Goal: Task Accomplishment & Management: Manage account settings

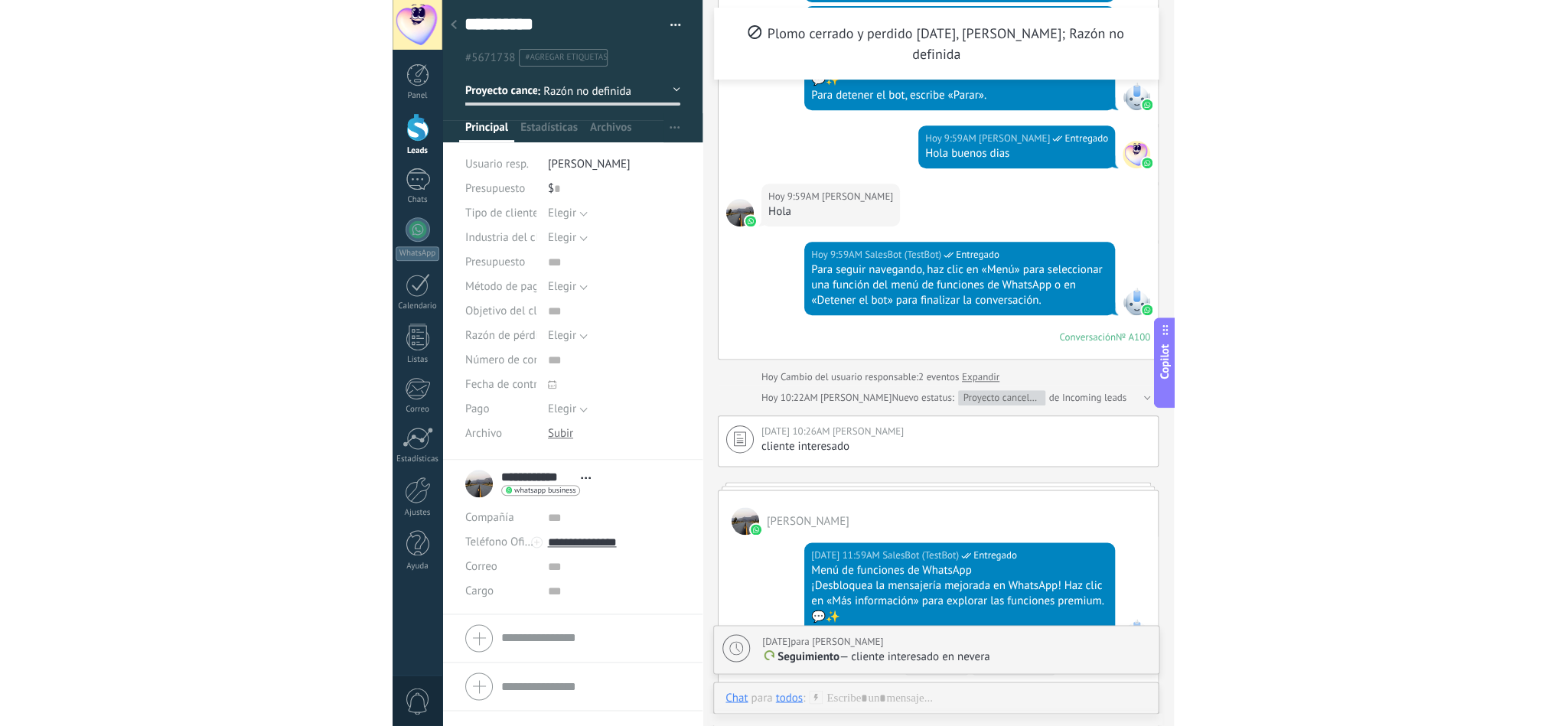
scroll to position [23, 0]
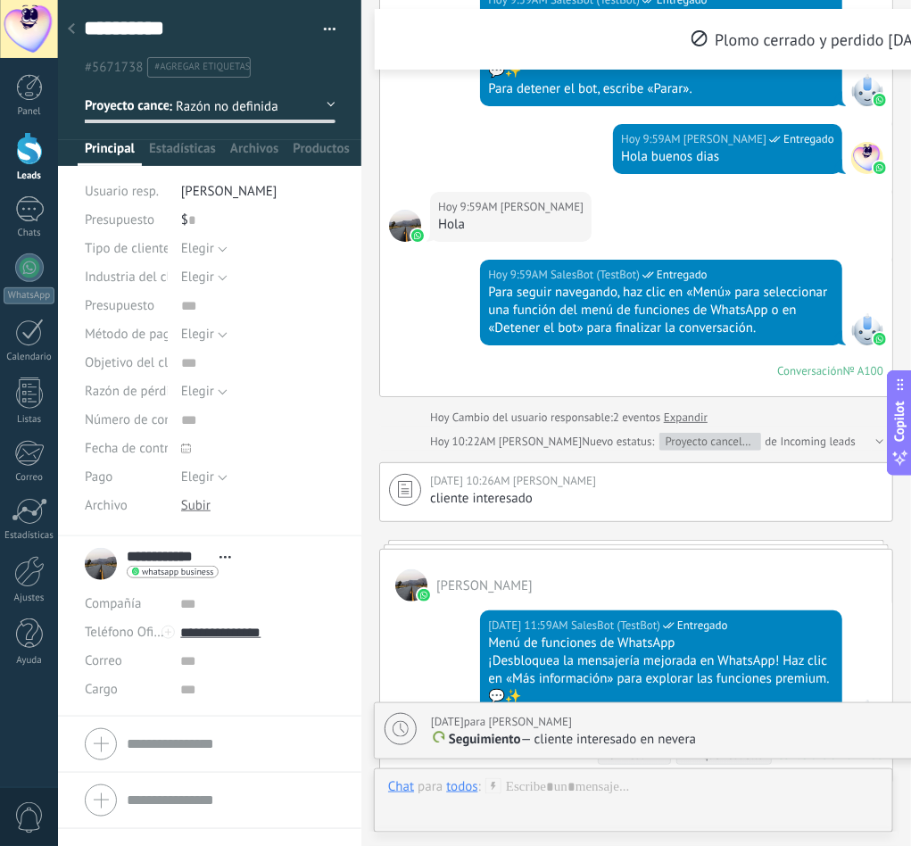
type textarea "**********"
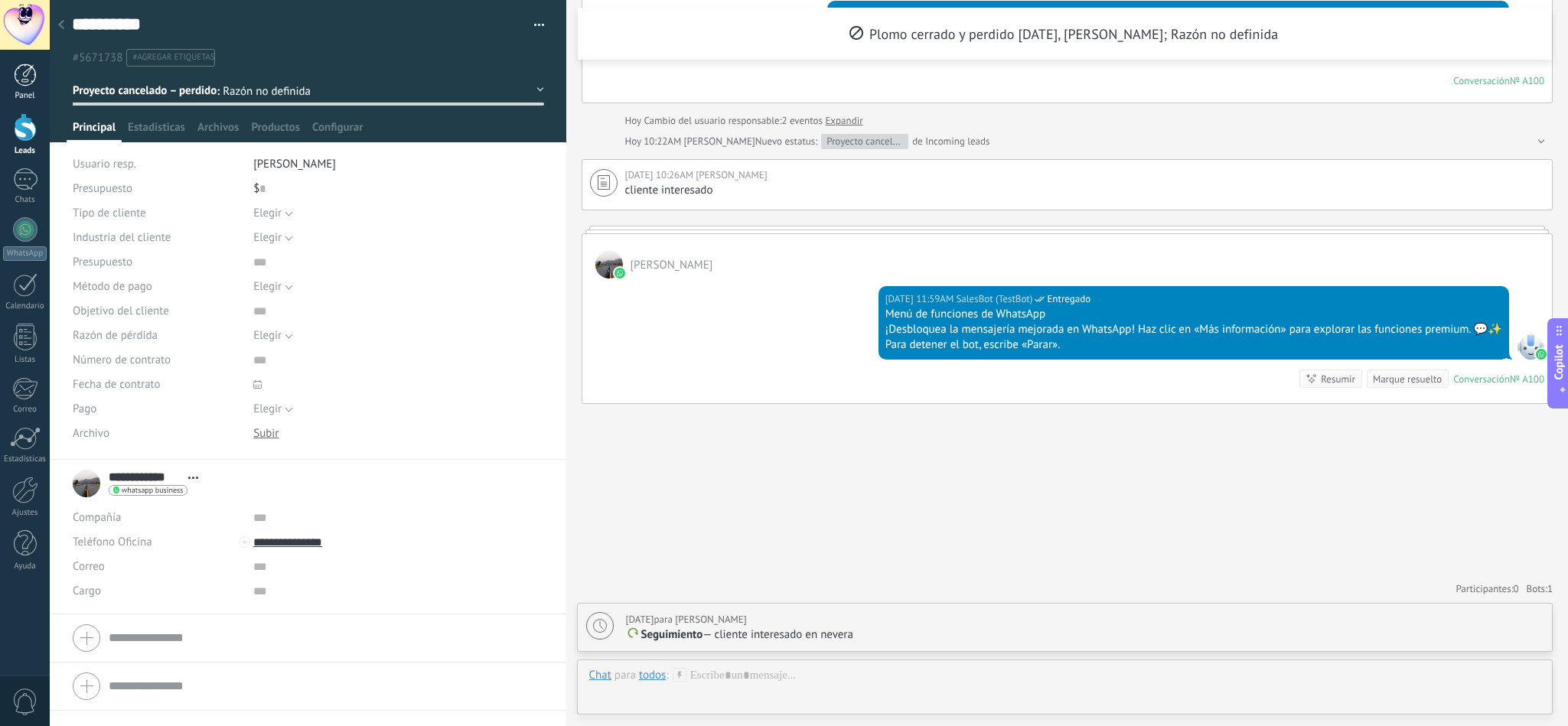
click at [25, 78] on div at bounding box center [25, 75] width 23 height 23
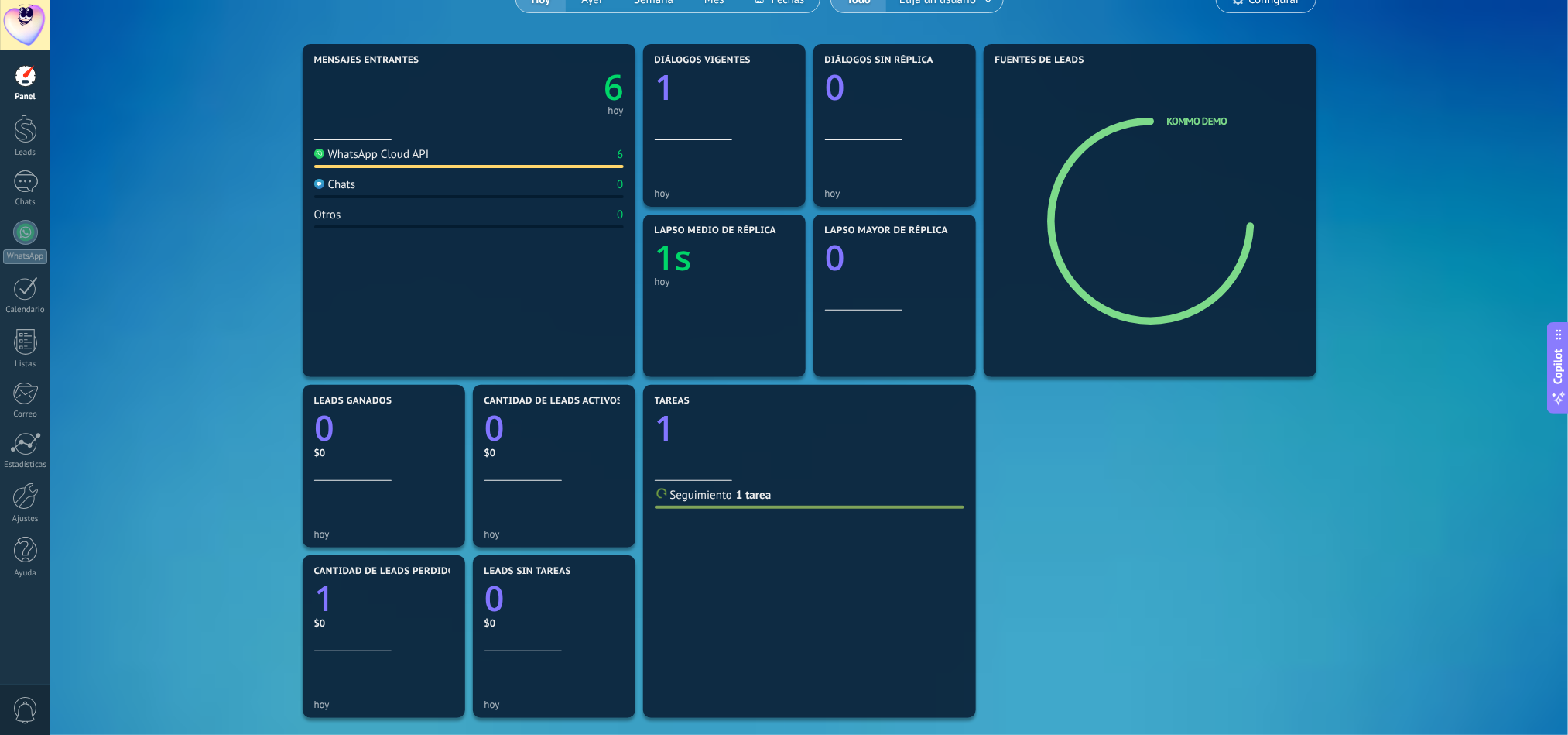
scroll to position [159, 0]
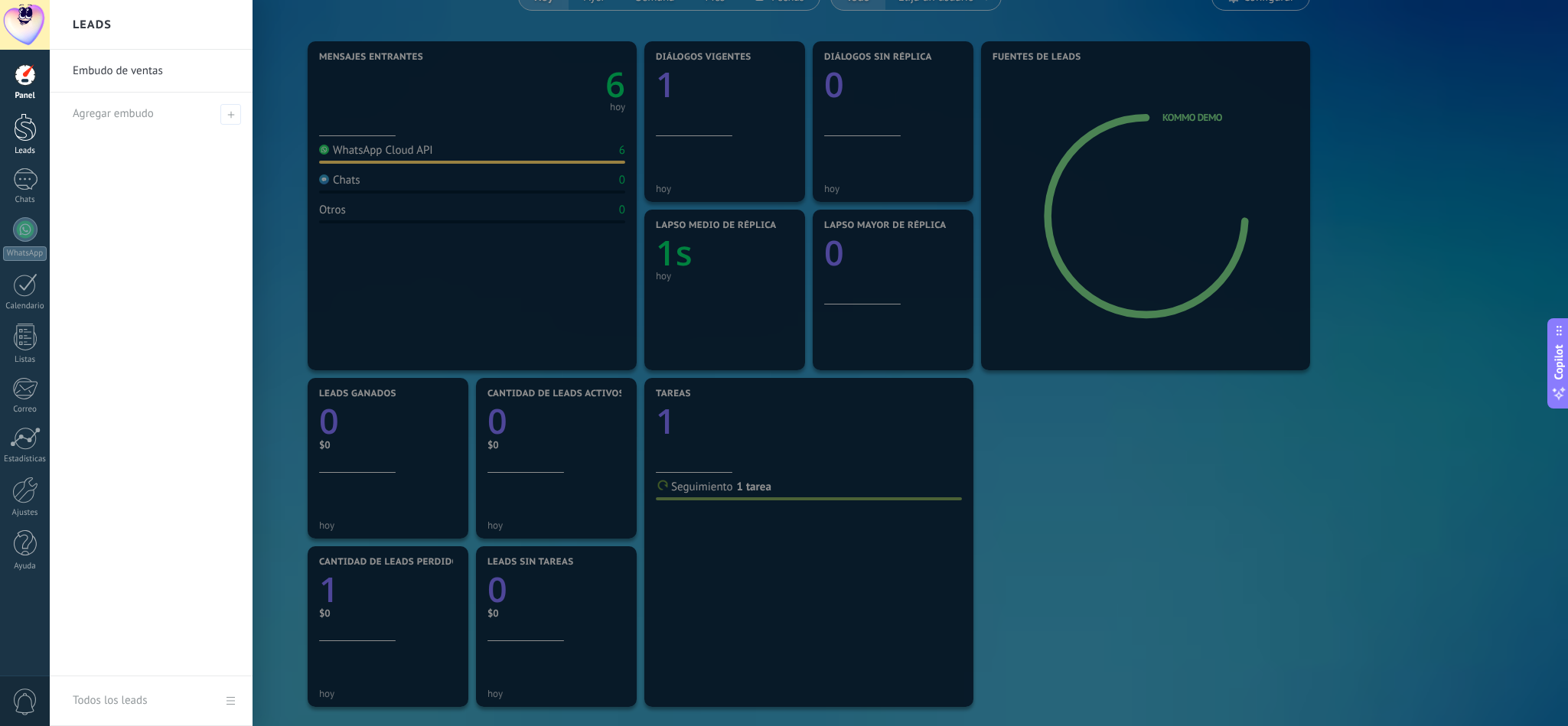
click at [32, 126] on div at bounding box center [25, 127] width 23 height 28
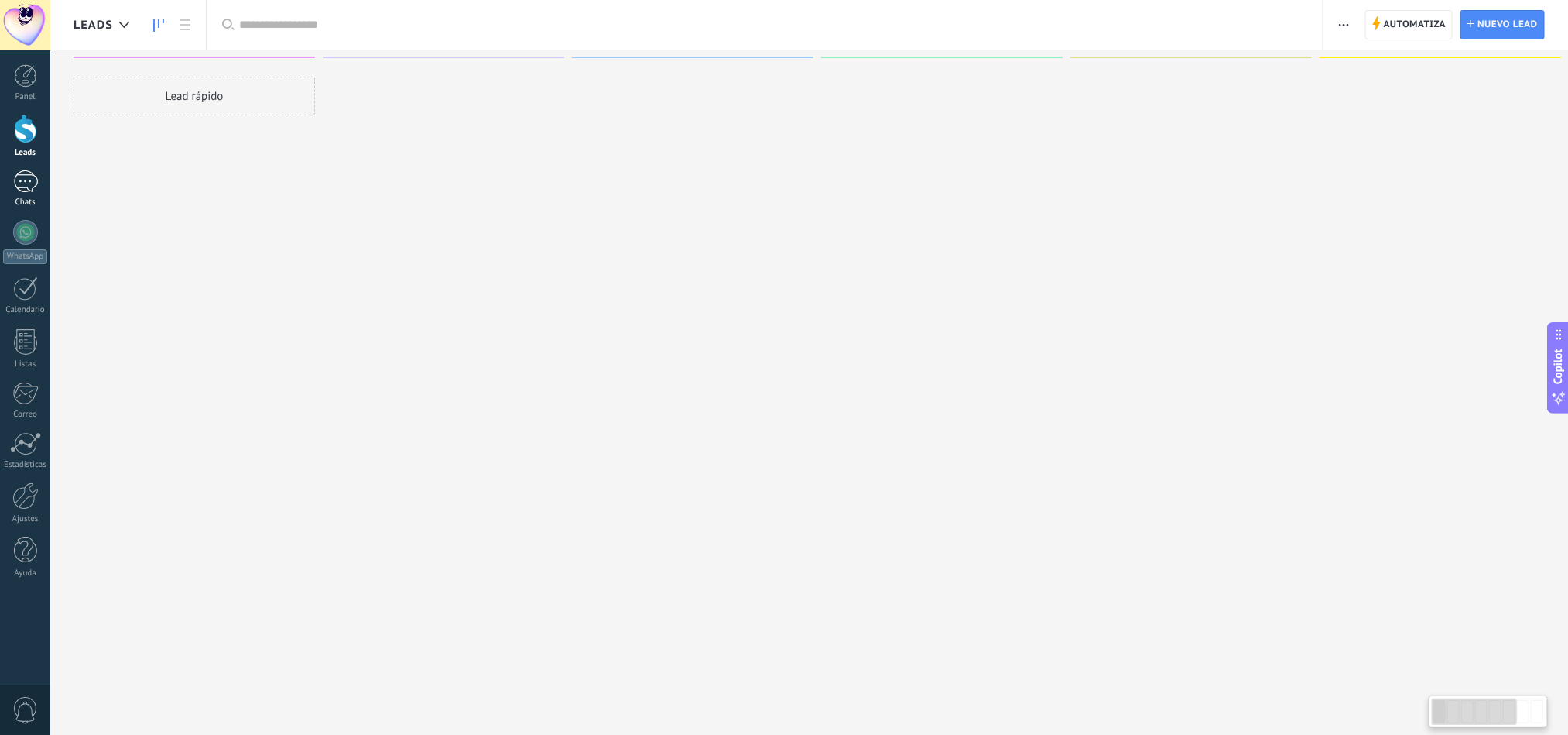
click at [33, 175] on div "1" at bounding box center [25, 181] width 25 height 23
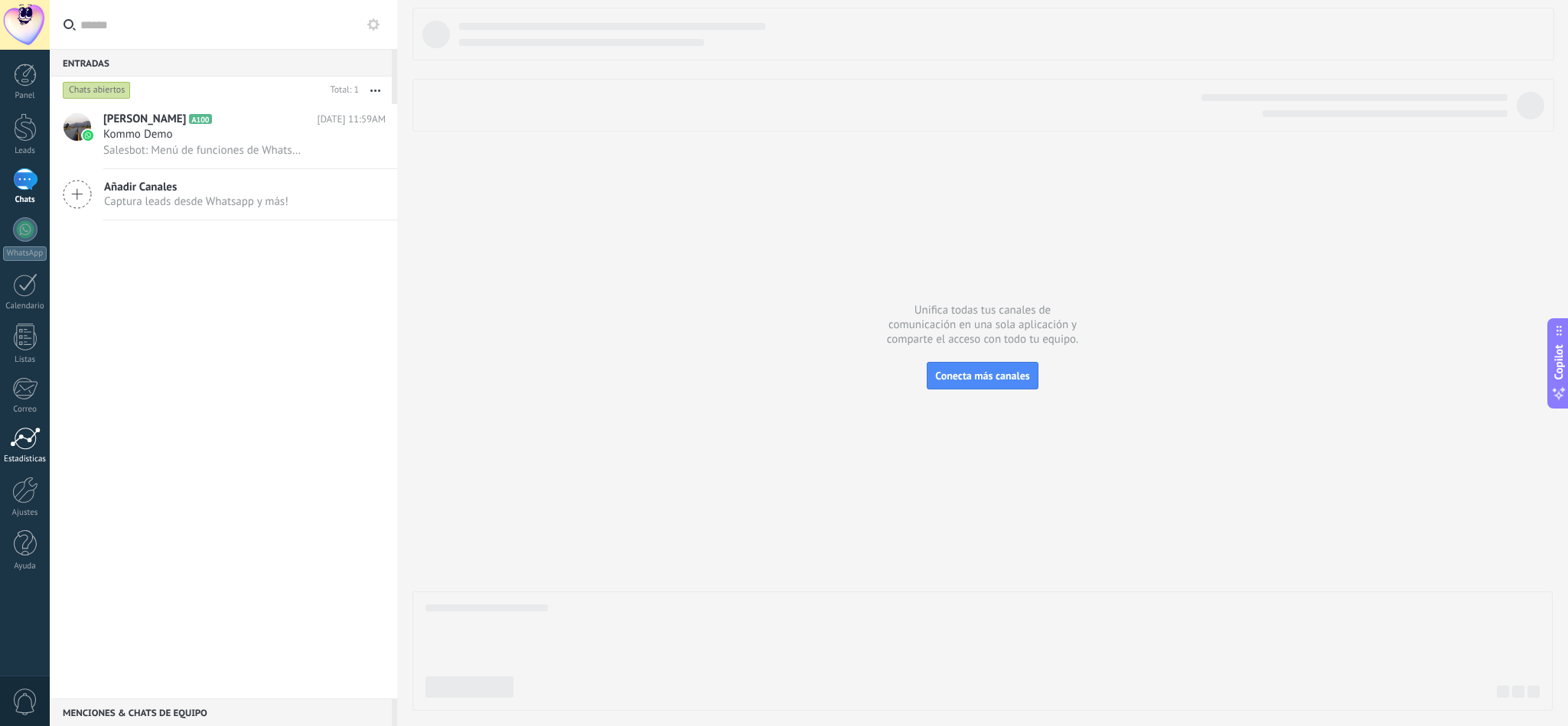
click at [28, 432] on div at bounding box center [26, 438] width 31 height 23
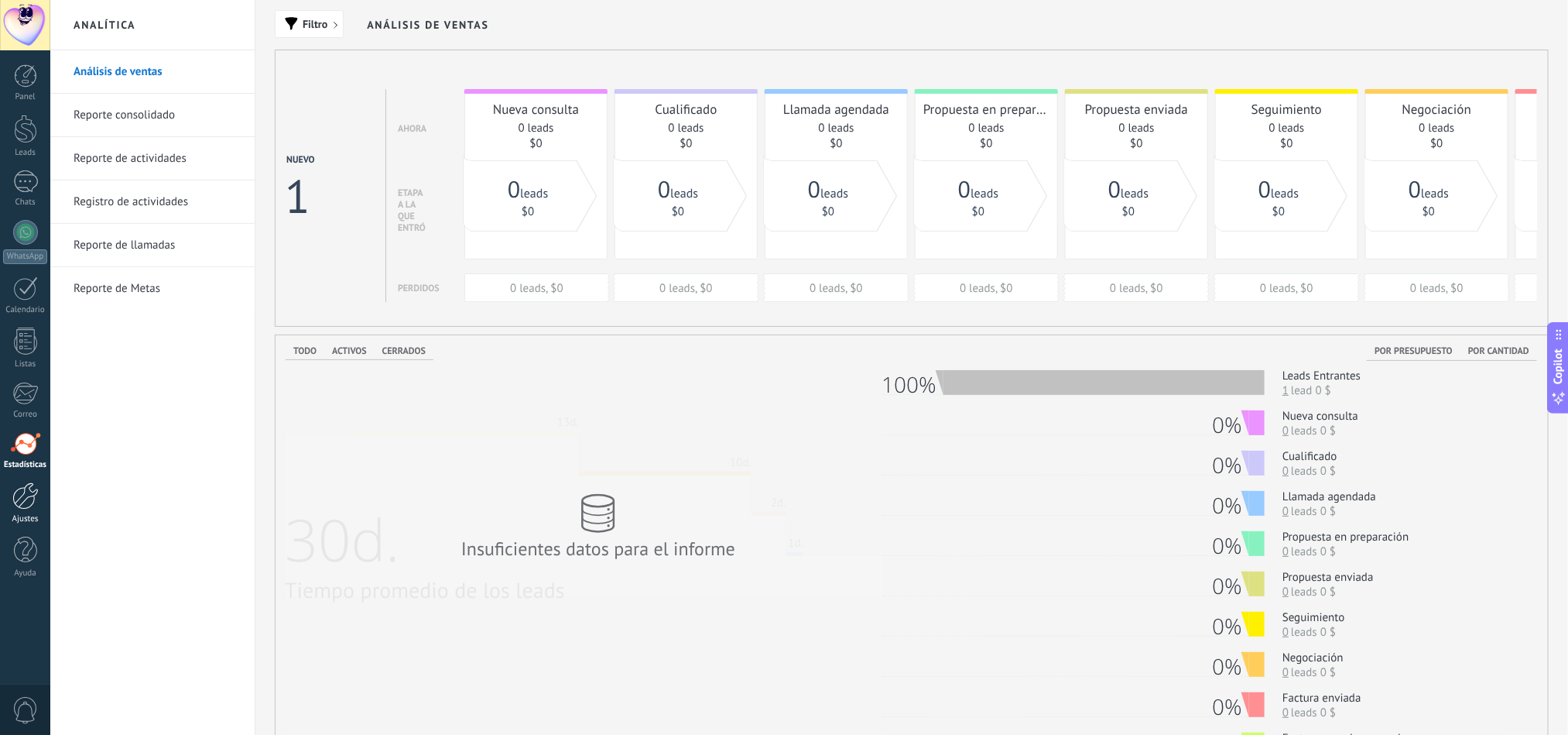
click at [19, 504] on div at bounding box center [25, 495] width 26 height 27
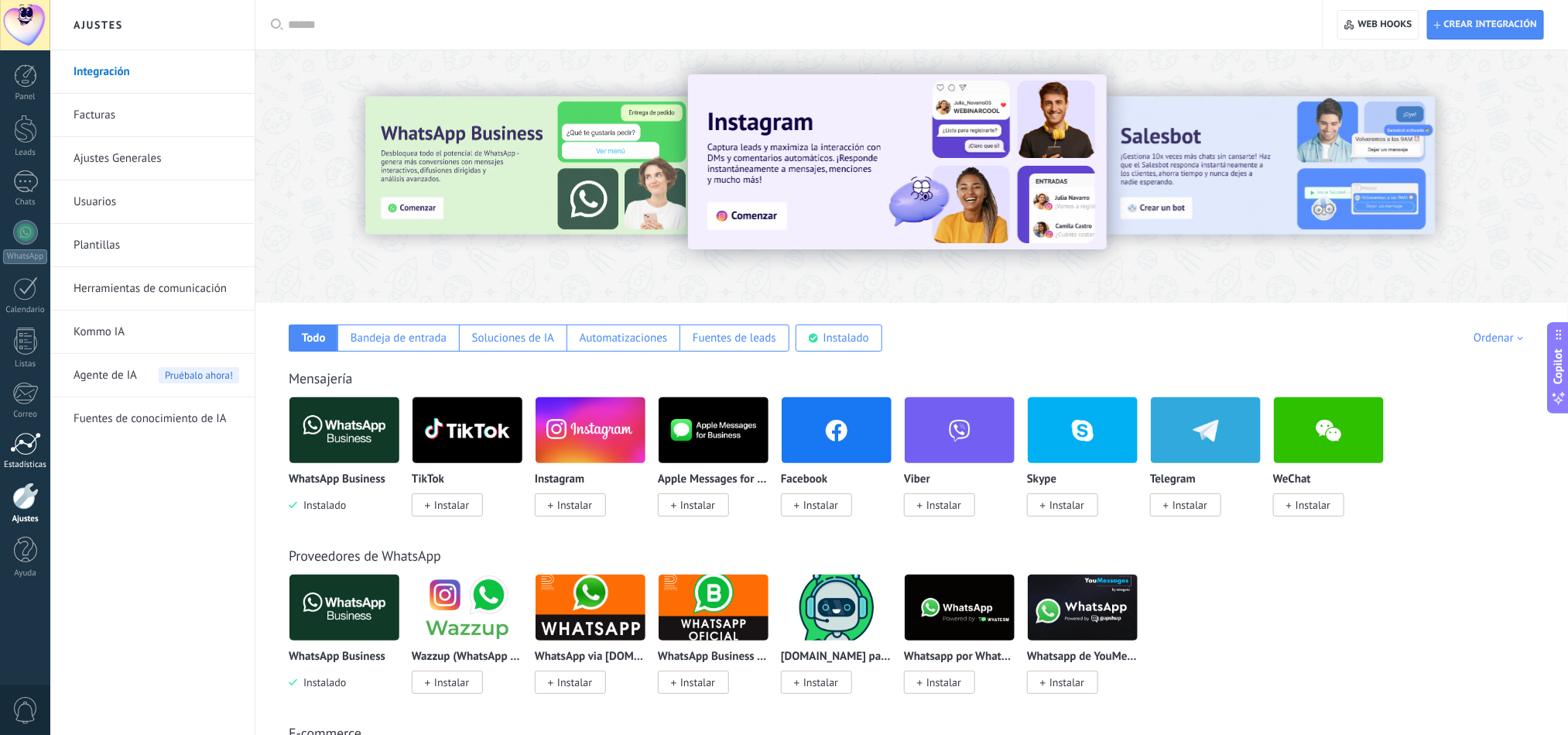
click at [32, 444] on div at bounding box center [26, 443] width 31 height 23
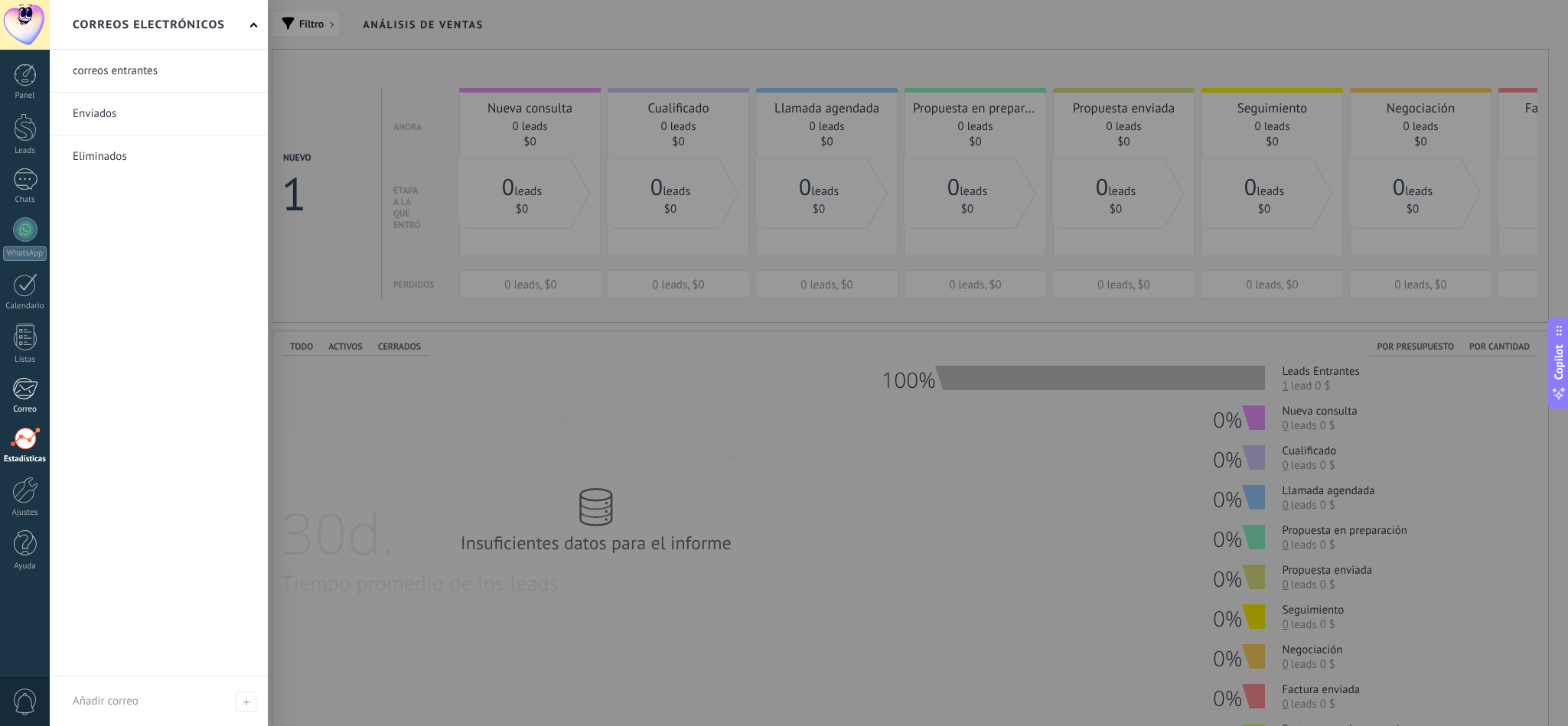
click at [17, 402] on link "Correo" at bounding box center [25, 396] width 50 height 38
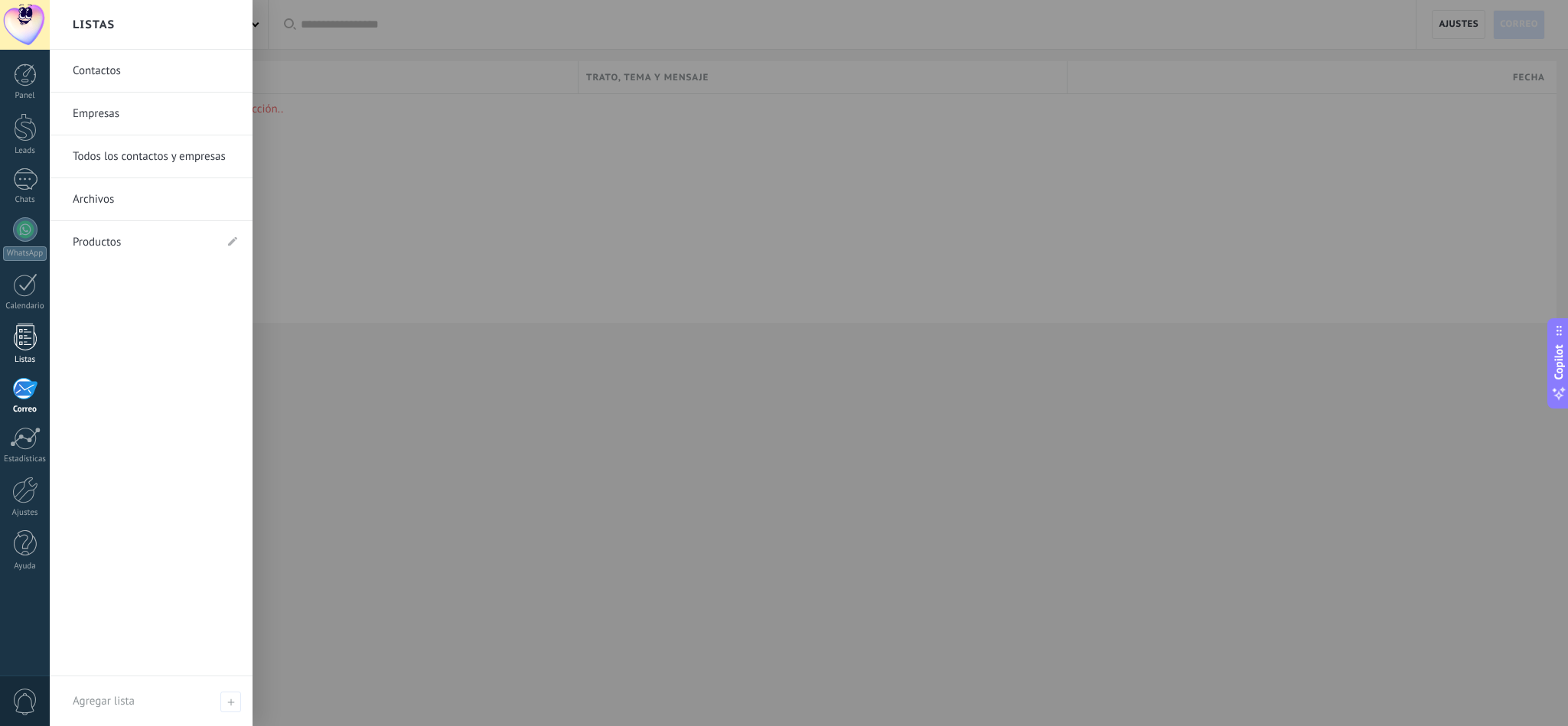
click at [16, 347] on div at bounding box center [25, 337] width 23 height 27
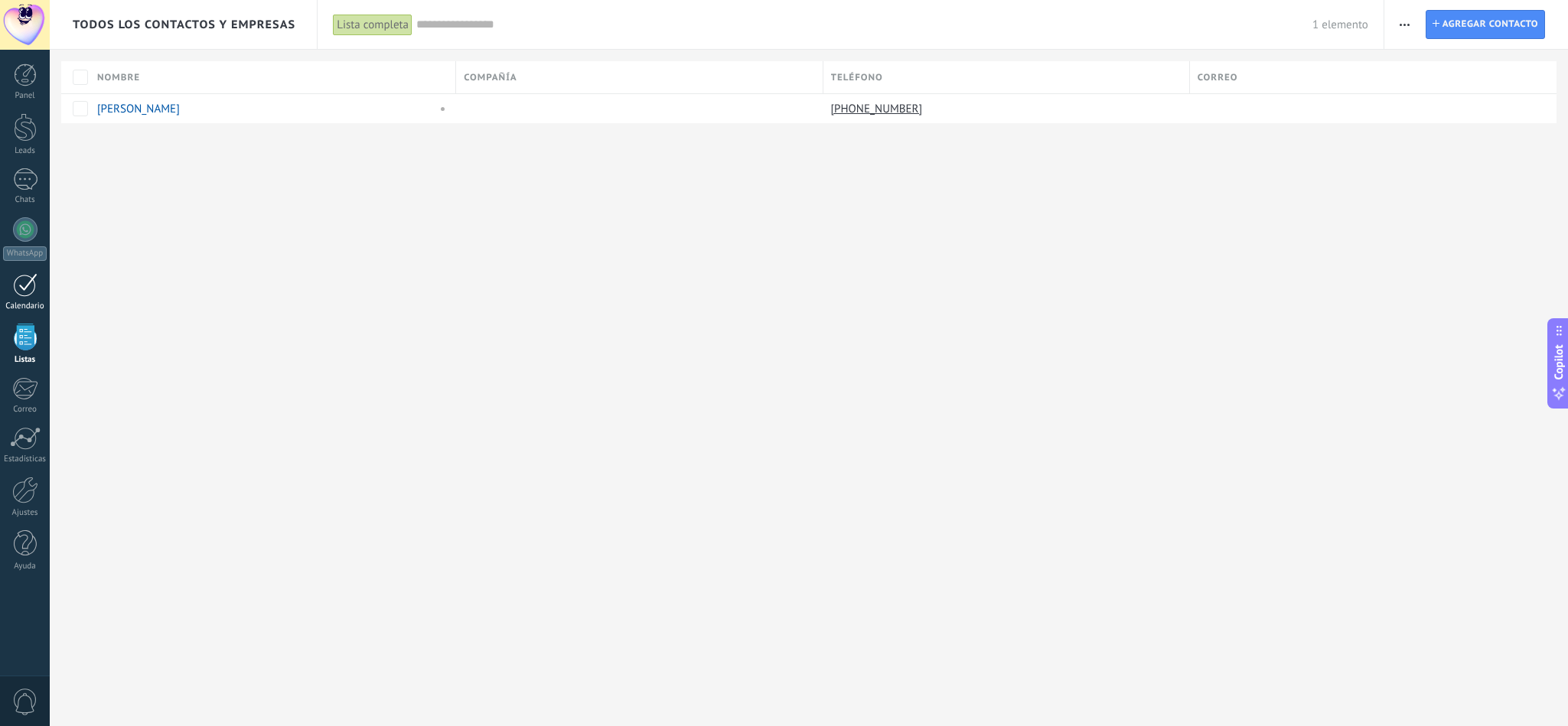
click at [13, 297] on div at bounding box center [25, 285] width 25 height 24
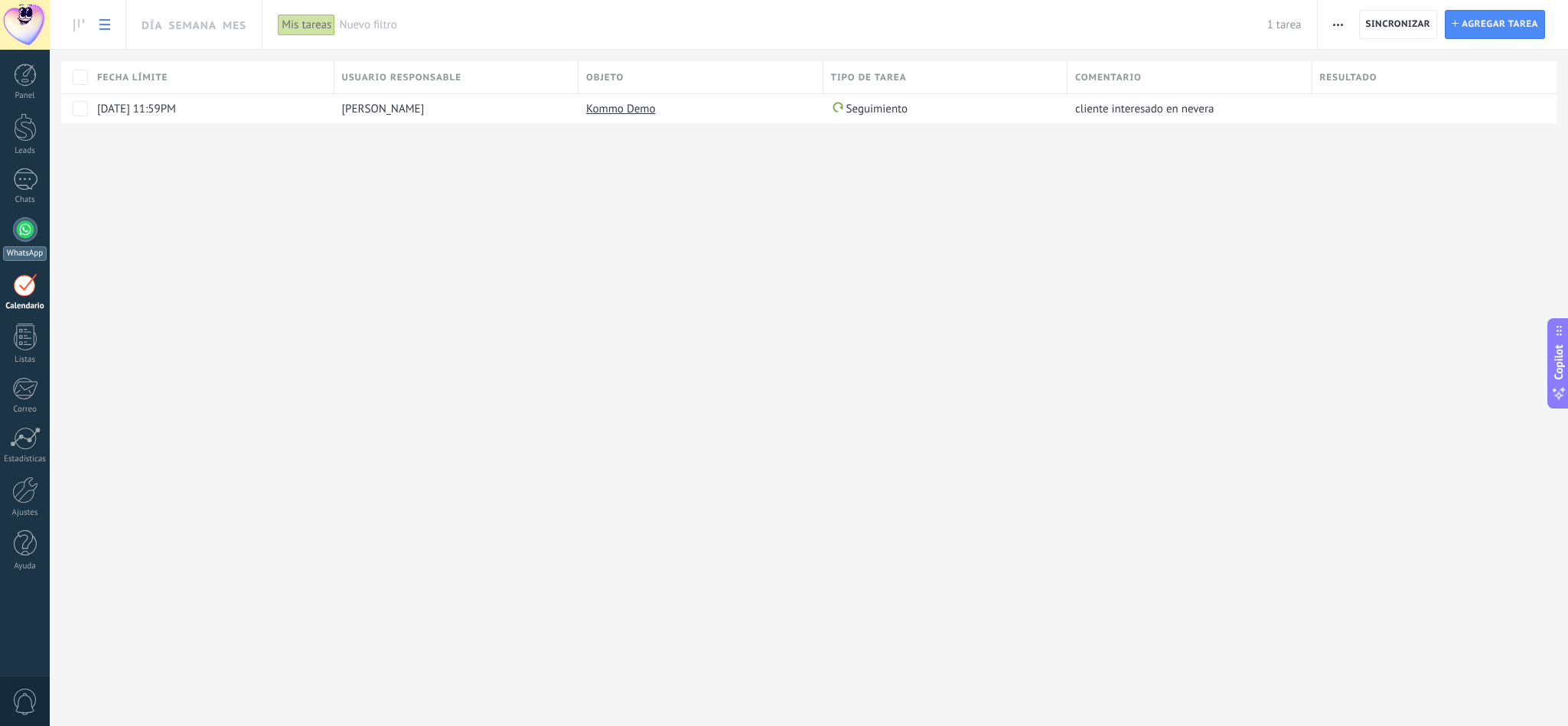
click at [26, 241] on div at bounding box center [25, 229] width 25 height 25
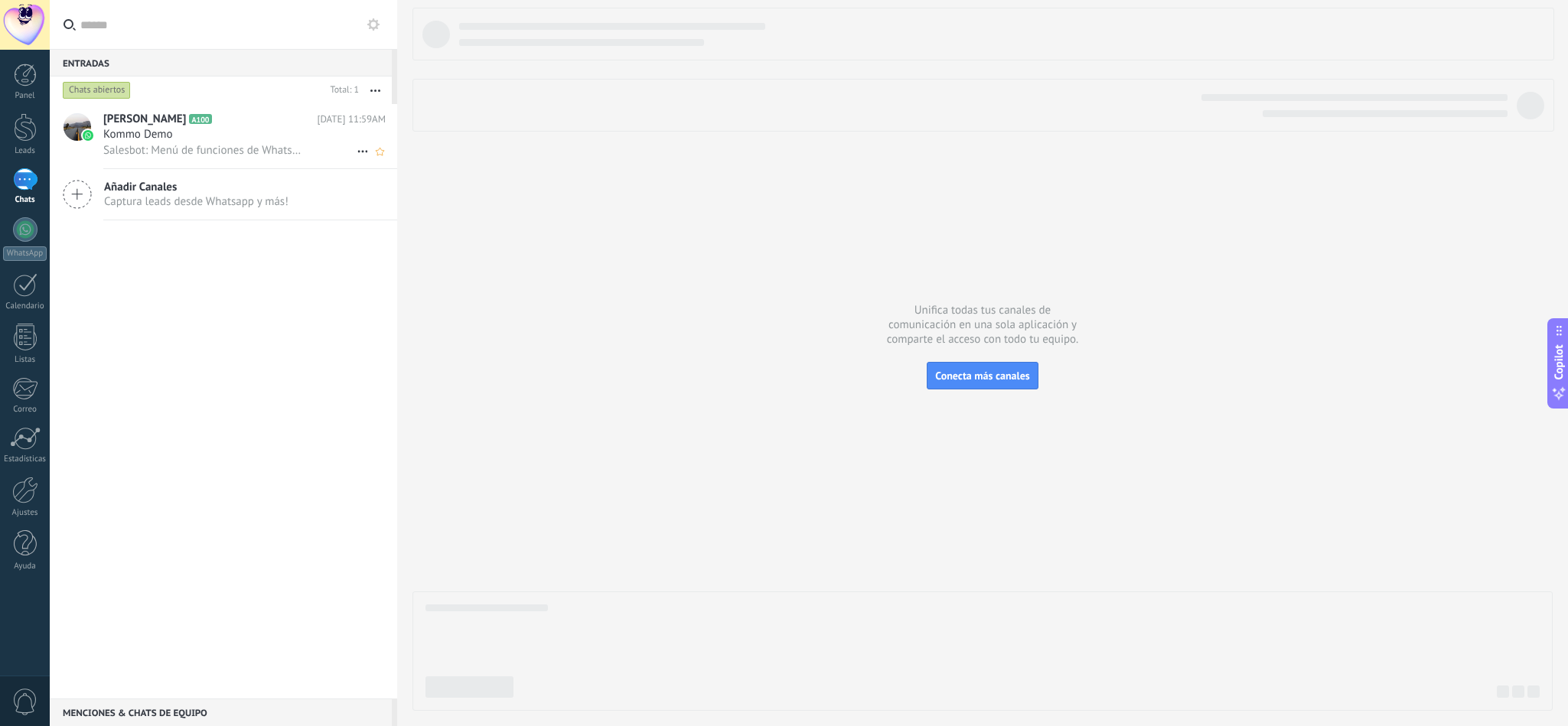
click at [99, 135] on div at bounding box center [76, 135] width 53 height 64
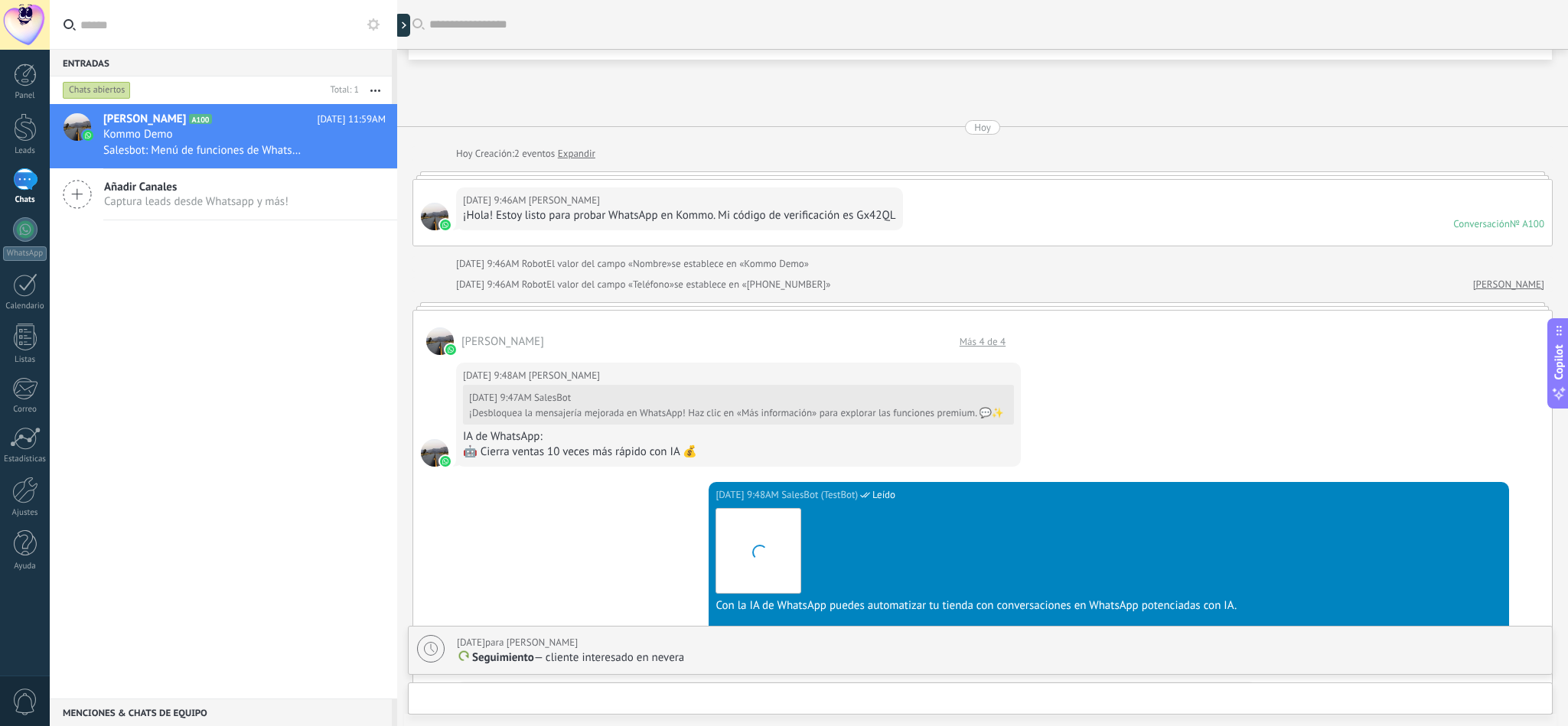
scroll to position [1373, 0]
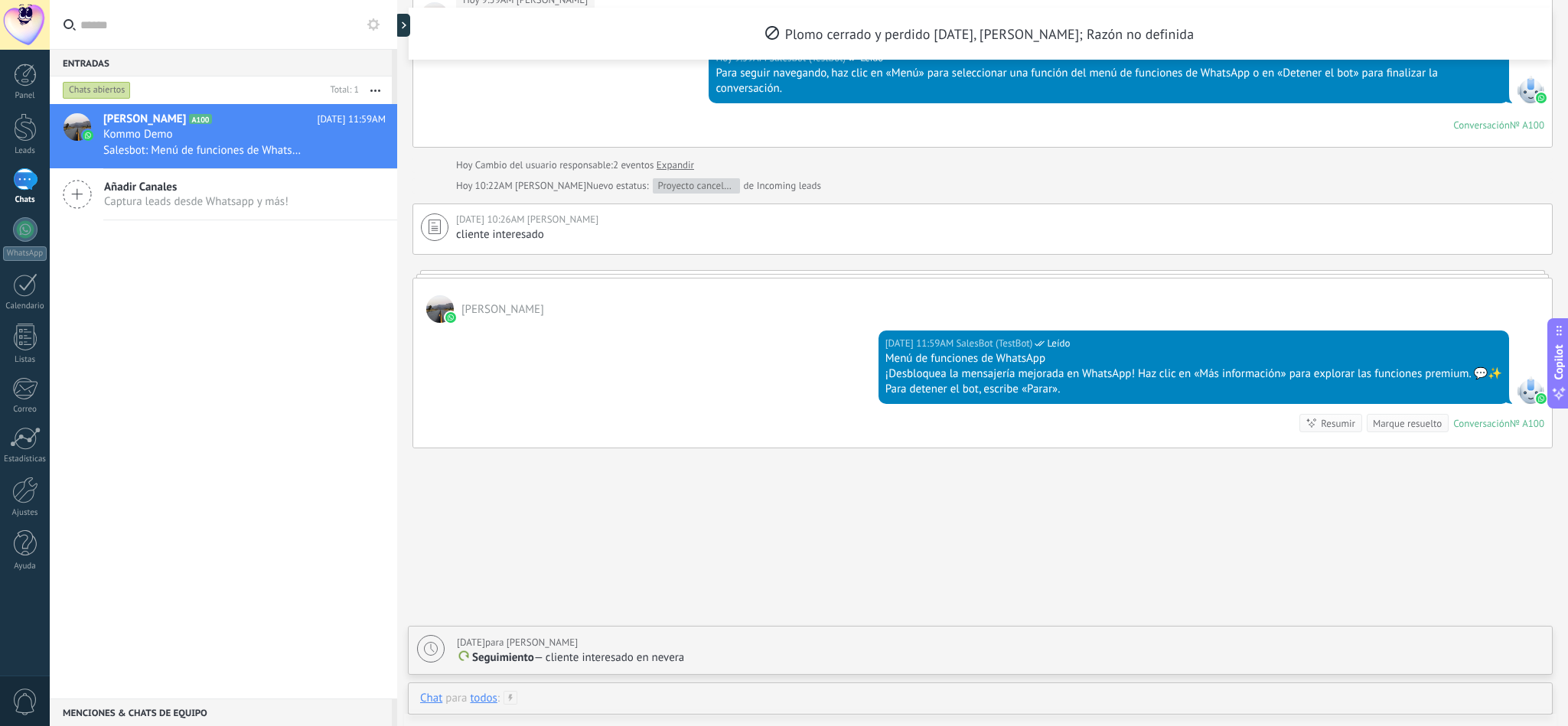
click at [586, 700] on div at bounding box center [980, 714] width 1120 height 46
click at [428, 613] on div "Chat" at bounding box center [431, 610] width 22 height 14
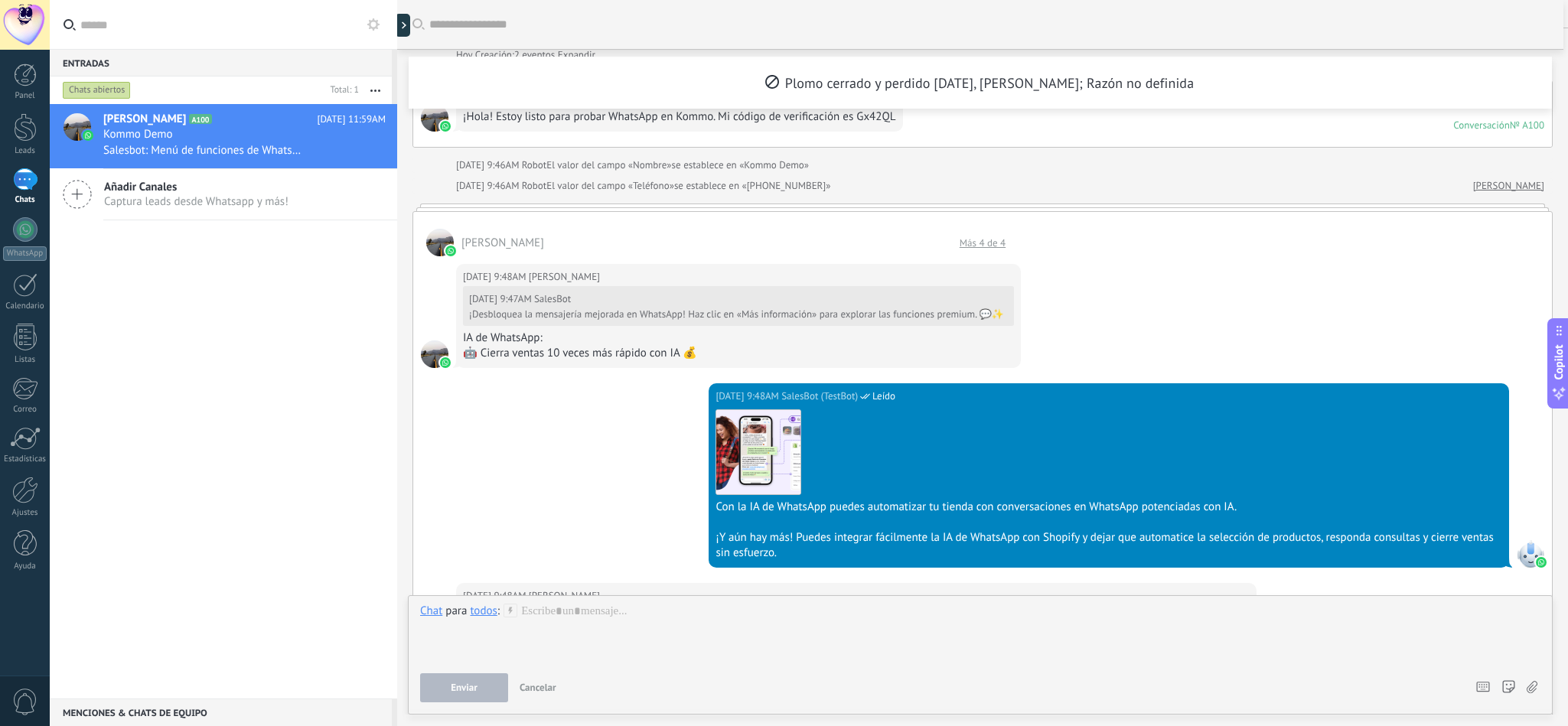
scroll to position [0, 0]
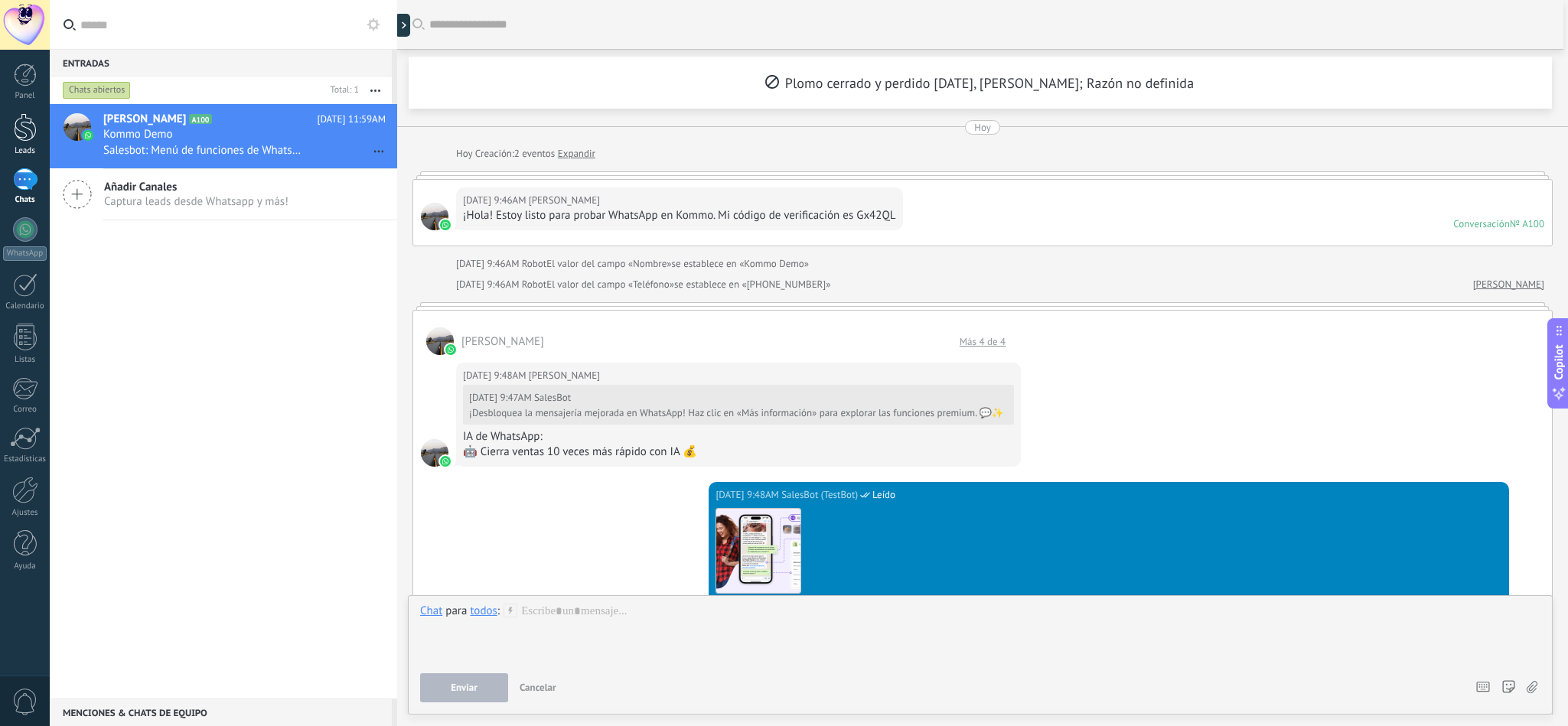
click at [16, 139] on div at bounding box center [25, 127] width 23 height 28
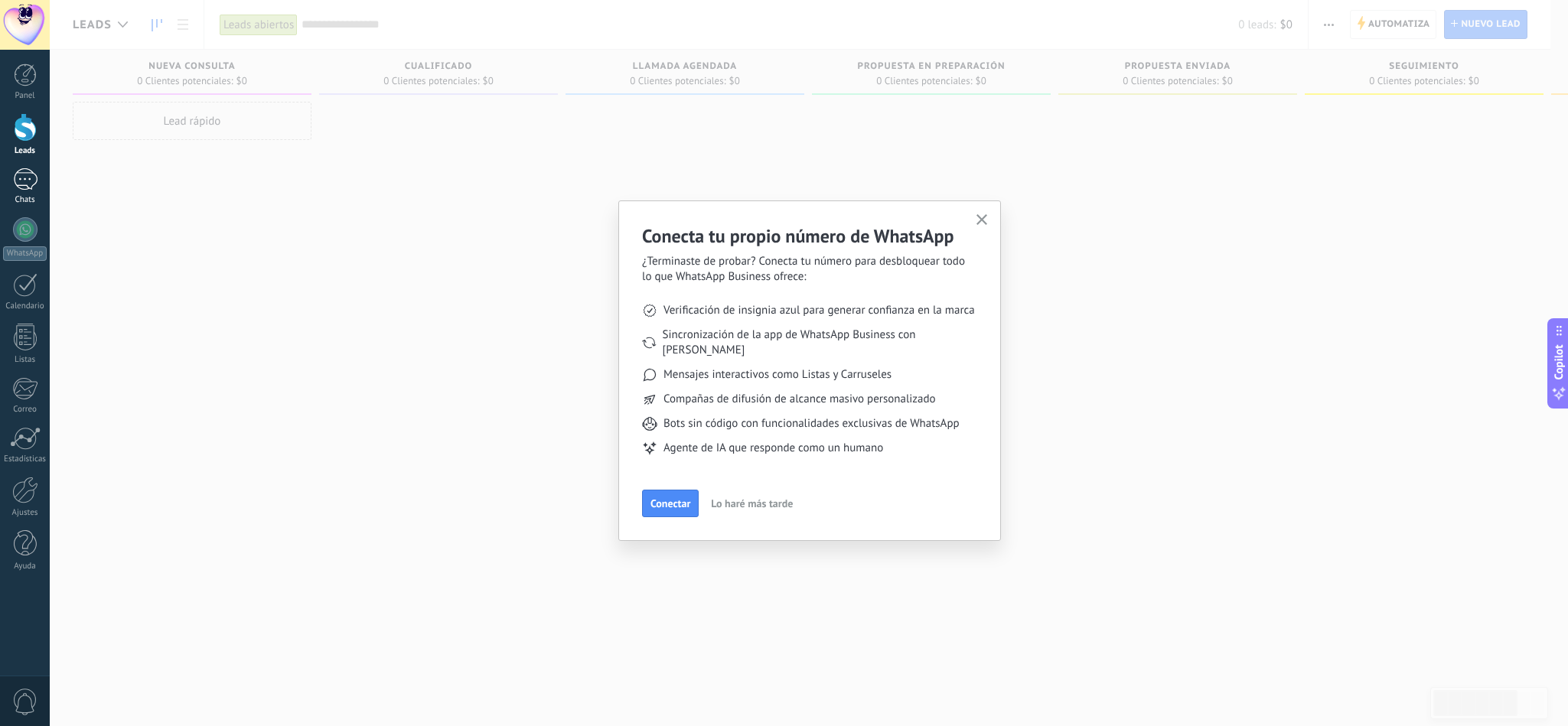
click at [23, 175] on div at bounding box center [25, 179] width 25 height 22
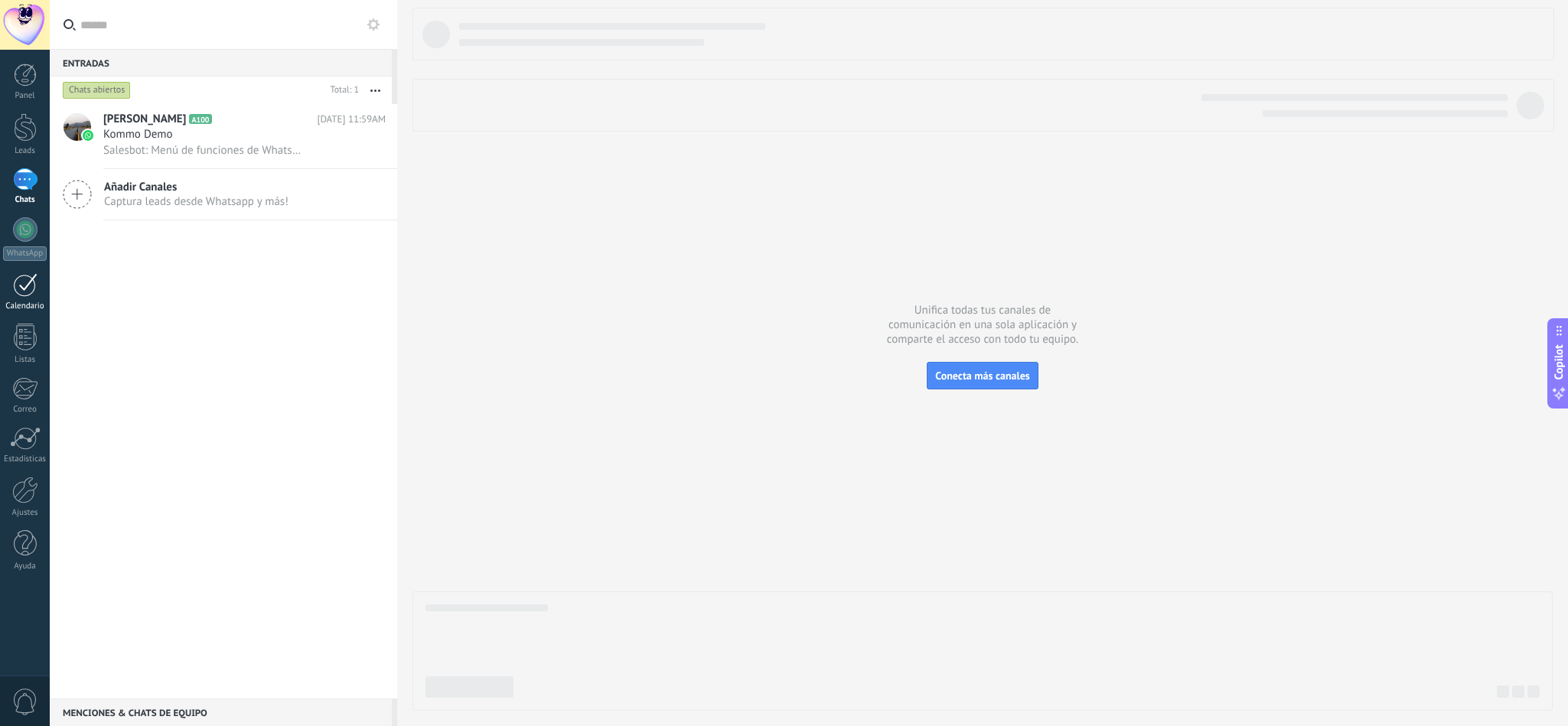
click at [21, 285] on div at bounding box center [25, 285] width 25 height 24
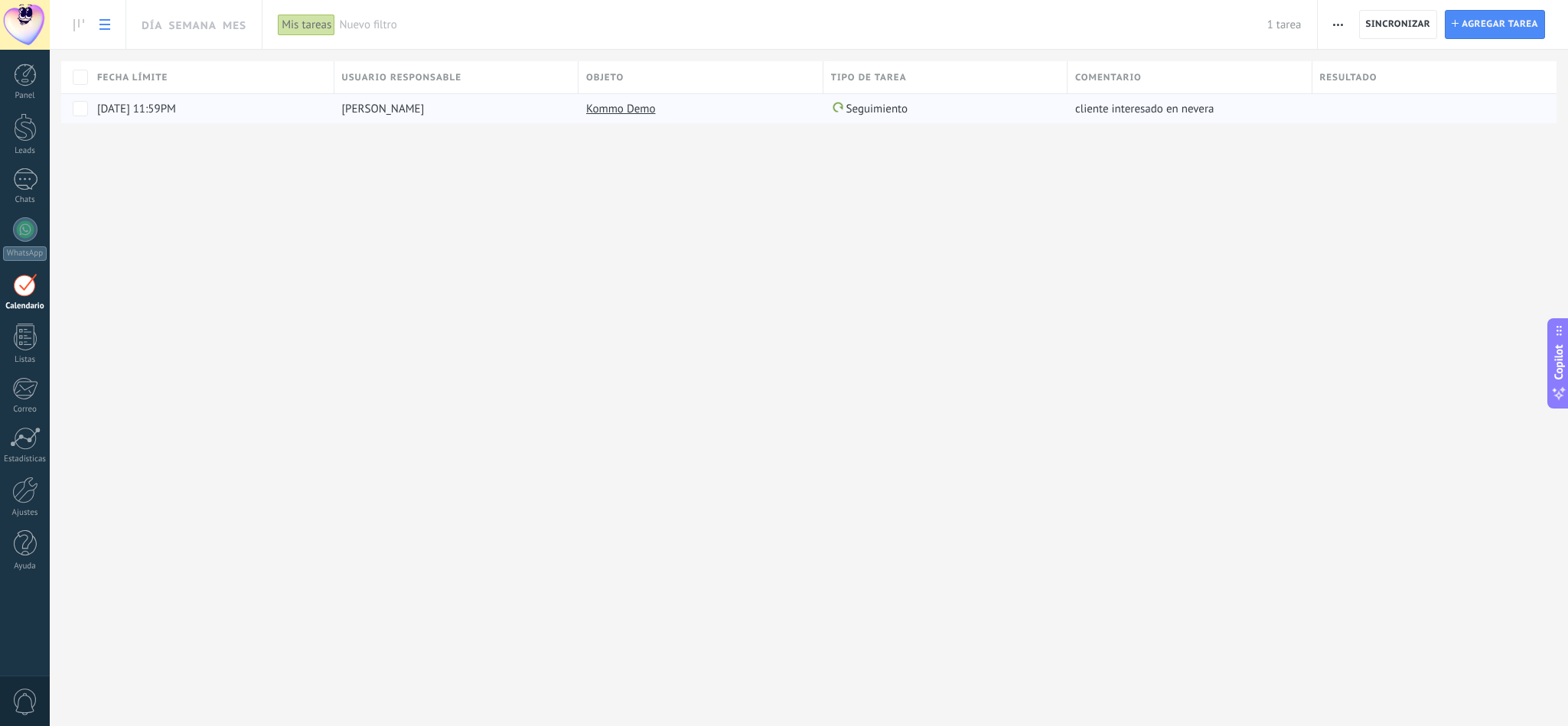
click at [602, 117] on div "Kommo Demo" at bounding box center [697, 109] width 237 height 29
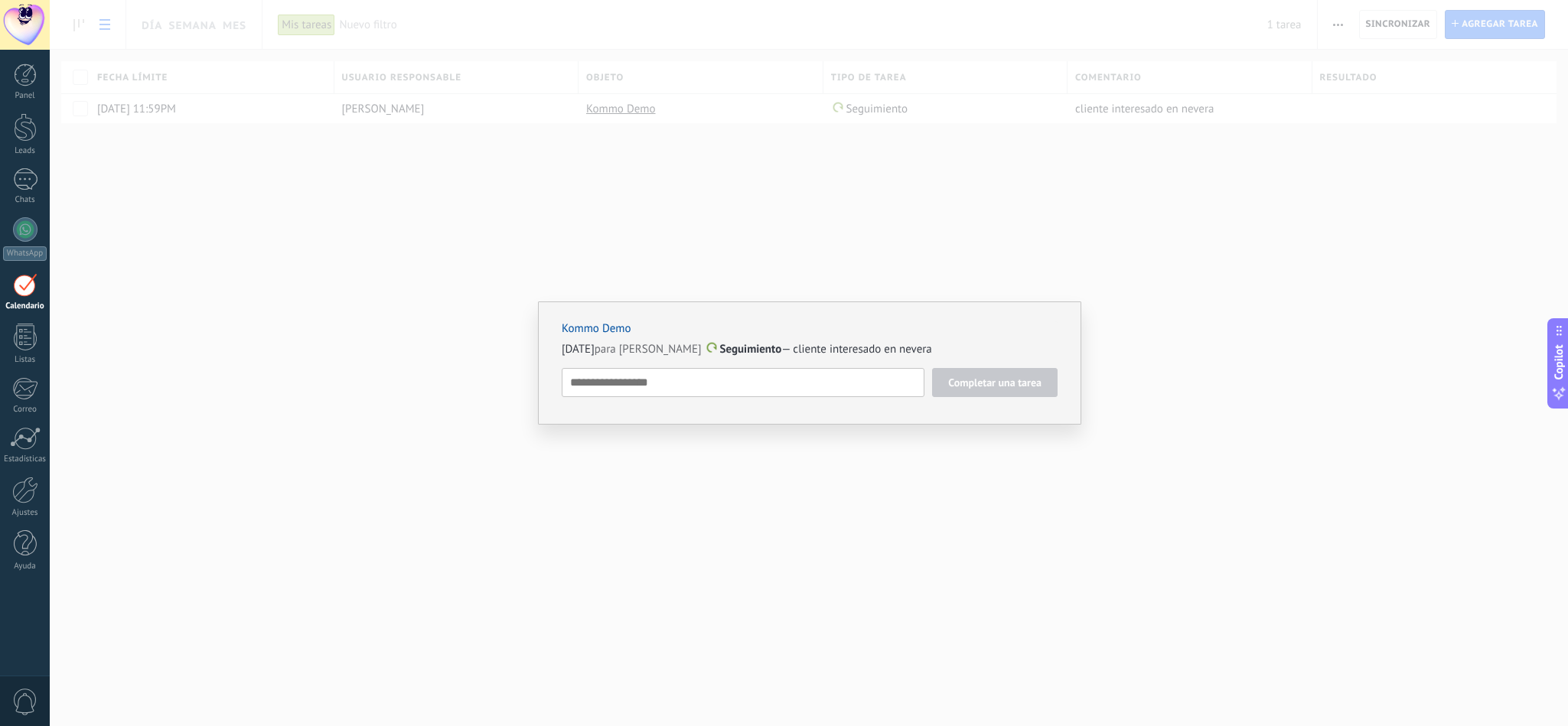
click at [682, 202] on div "Kommo Demo 24/12/2025 para hector david del valle Seguimiento — cliente interes…" at bounding box center [808, 363] width 1518 height 726
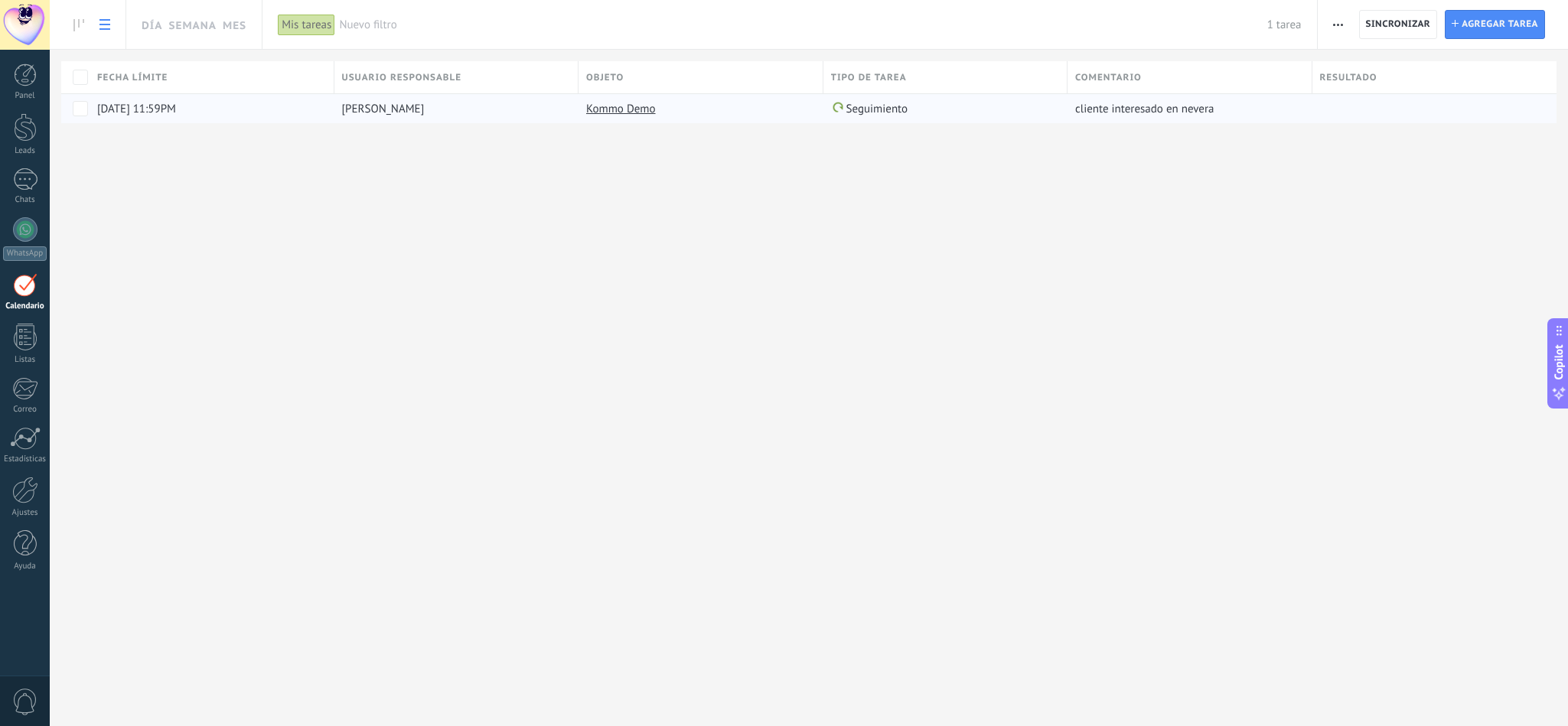
click at [632, 105] on link "Kommo Demo" at bounding box center [621, 109] width 69 height 15
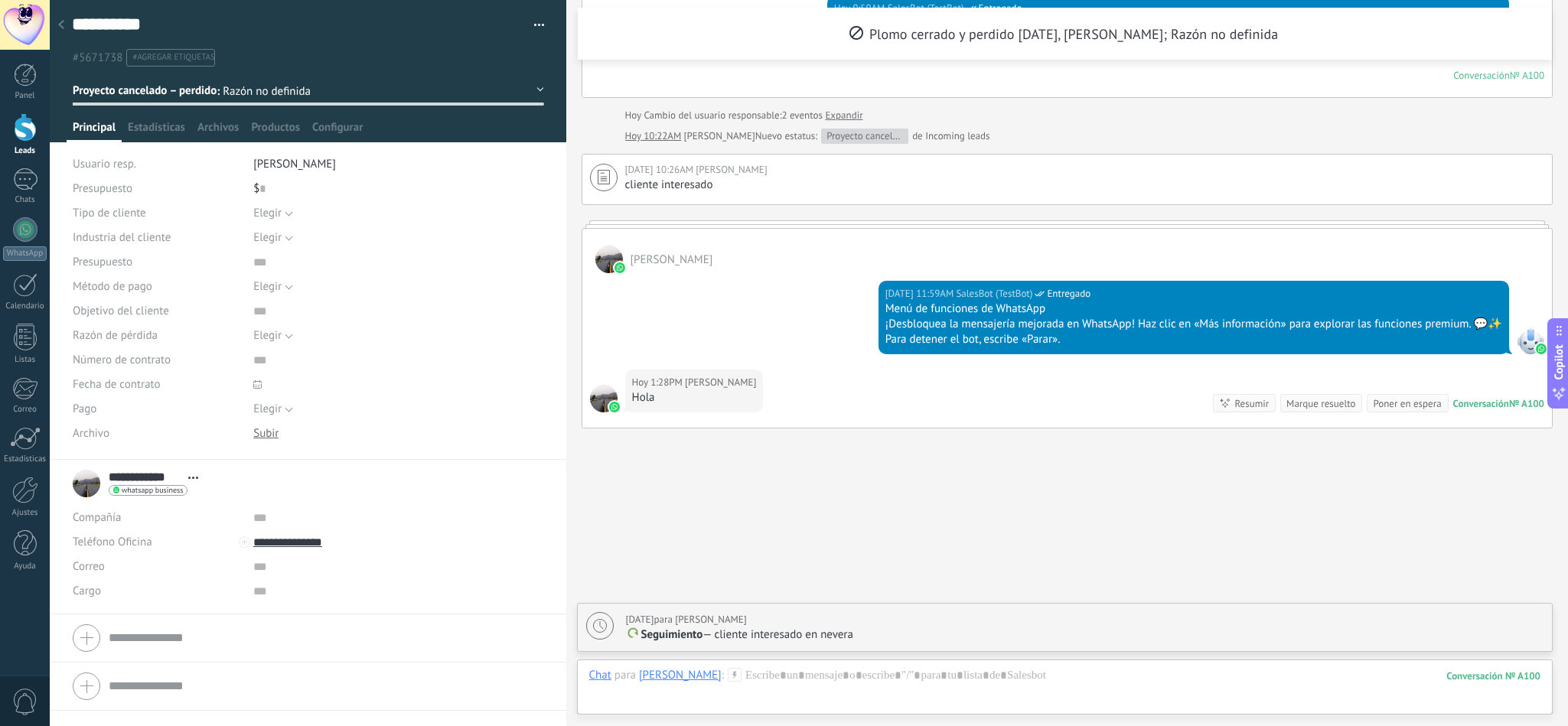
scroll to position [1554, 0]
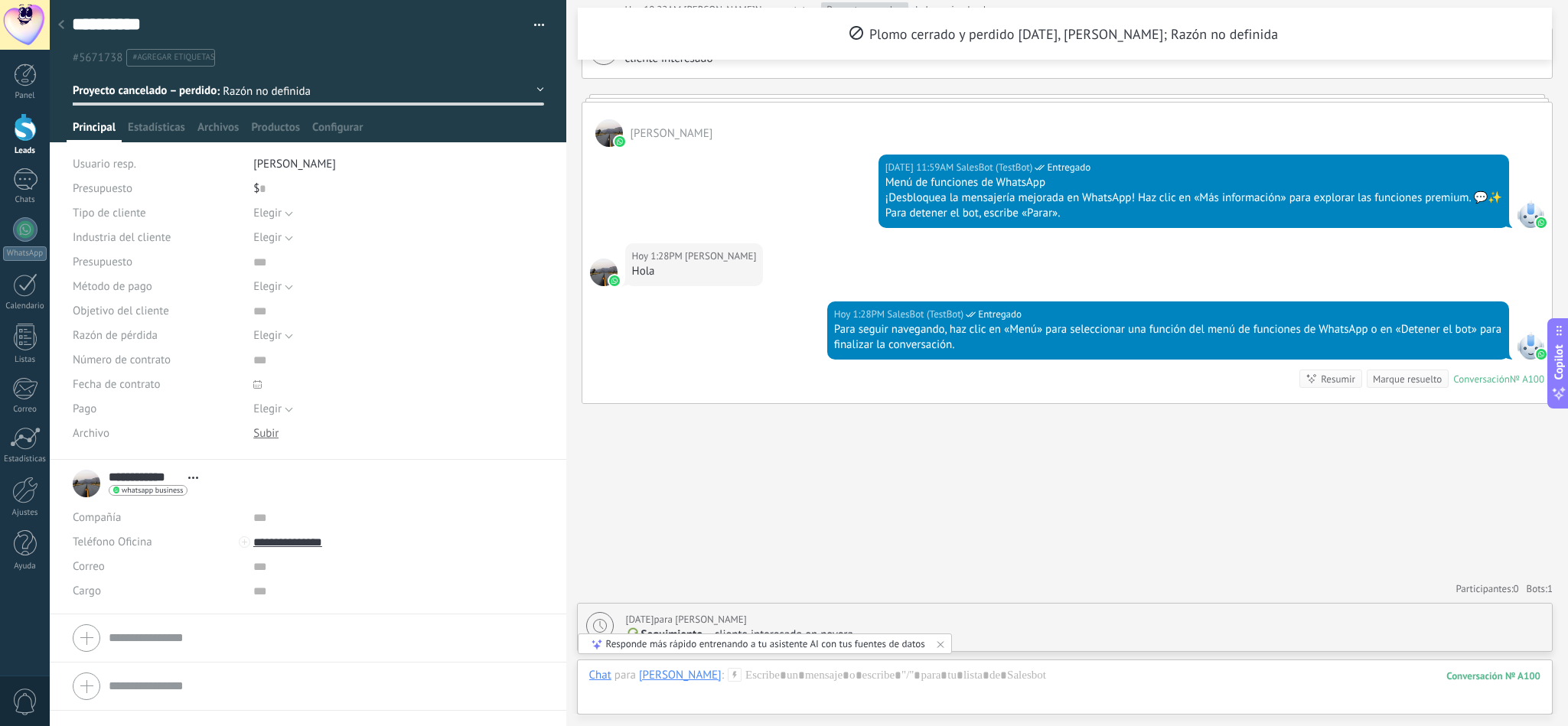
click at [153, 92] on span "Proyecto cancelado – perdido" at bounding box center [145, 89] width 144 height 15
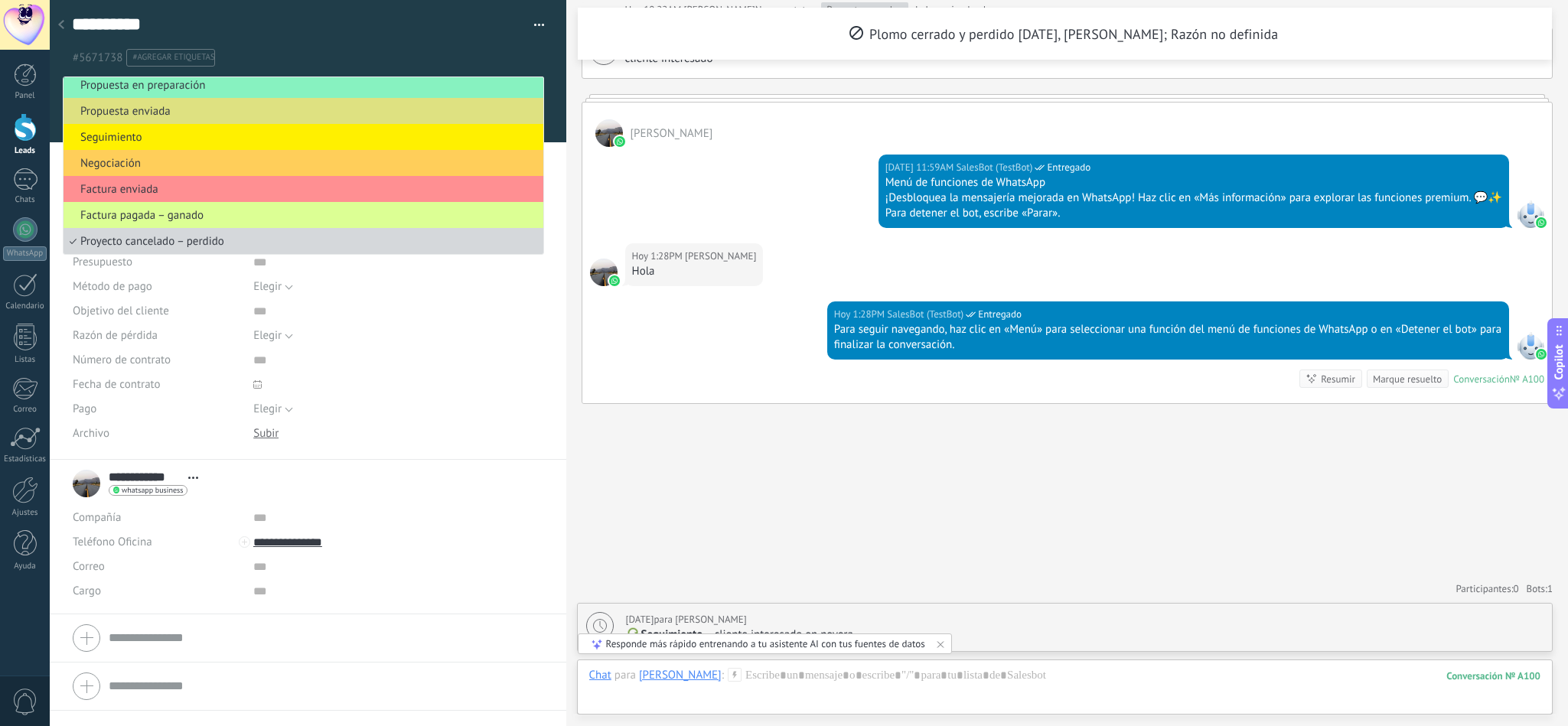
click at [232, 217] on span "Factura pagada – ganado" at bounding box center [301, 215] width 475 height 15
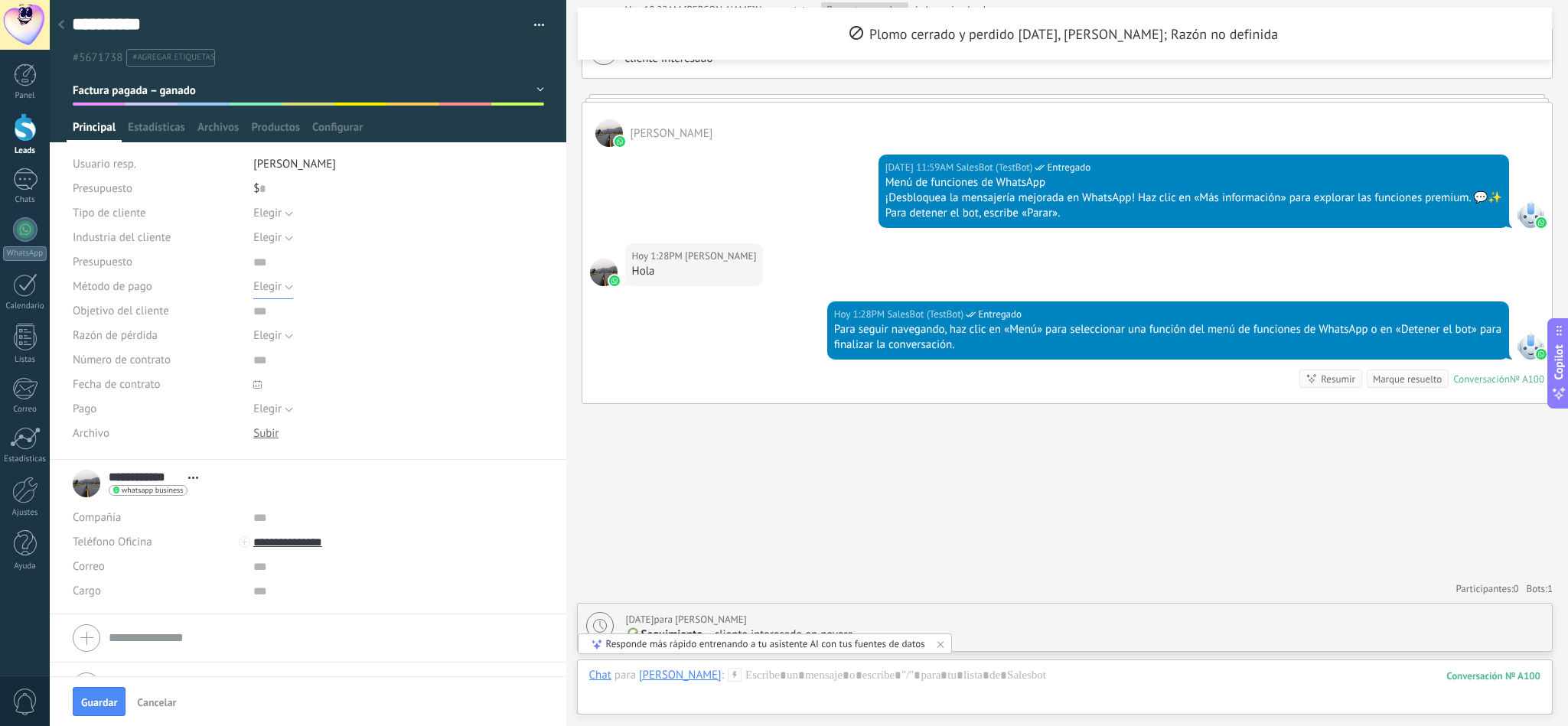
click at [264, 287] on span "Elegir" at bounding box center [267, 286] width 28 height 15
click at [317, 291] on span "Elegir" at bounding box center [383, 287] width 294 height 15
click at [696, 673] on div "[PERSON_NAME]" at bounding box center [680, 675] width 82 height 14
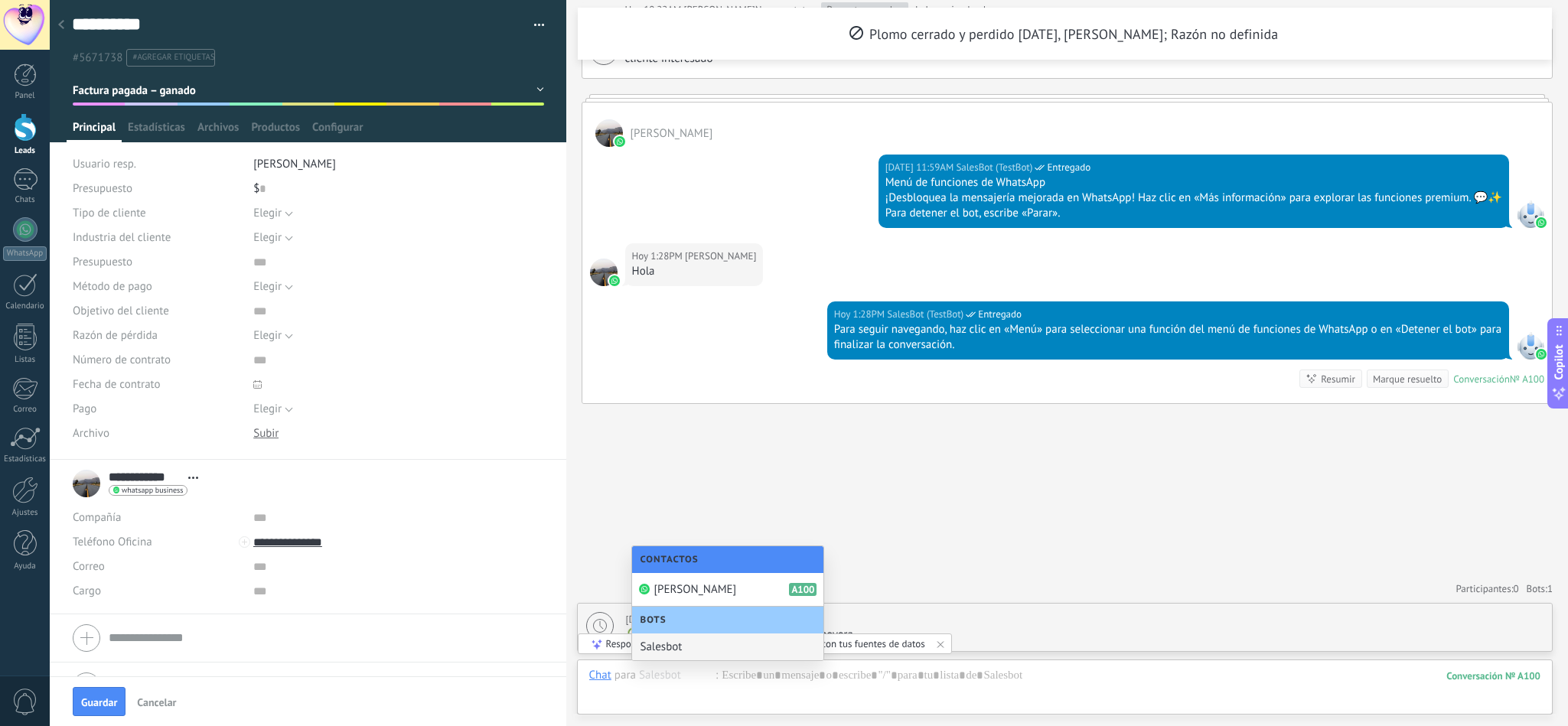
click at [677, 641] on div "Salesbot" at bounding box center [727, 646] width 191 height 27
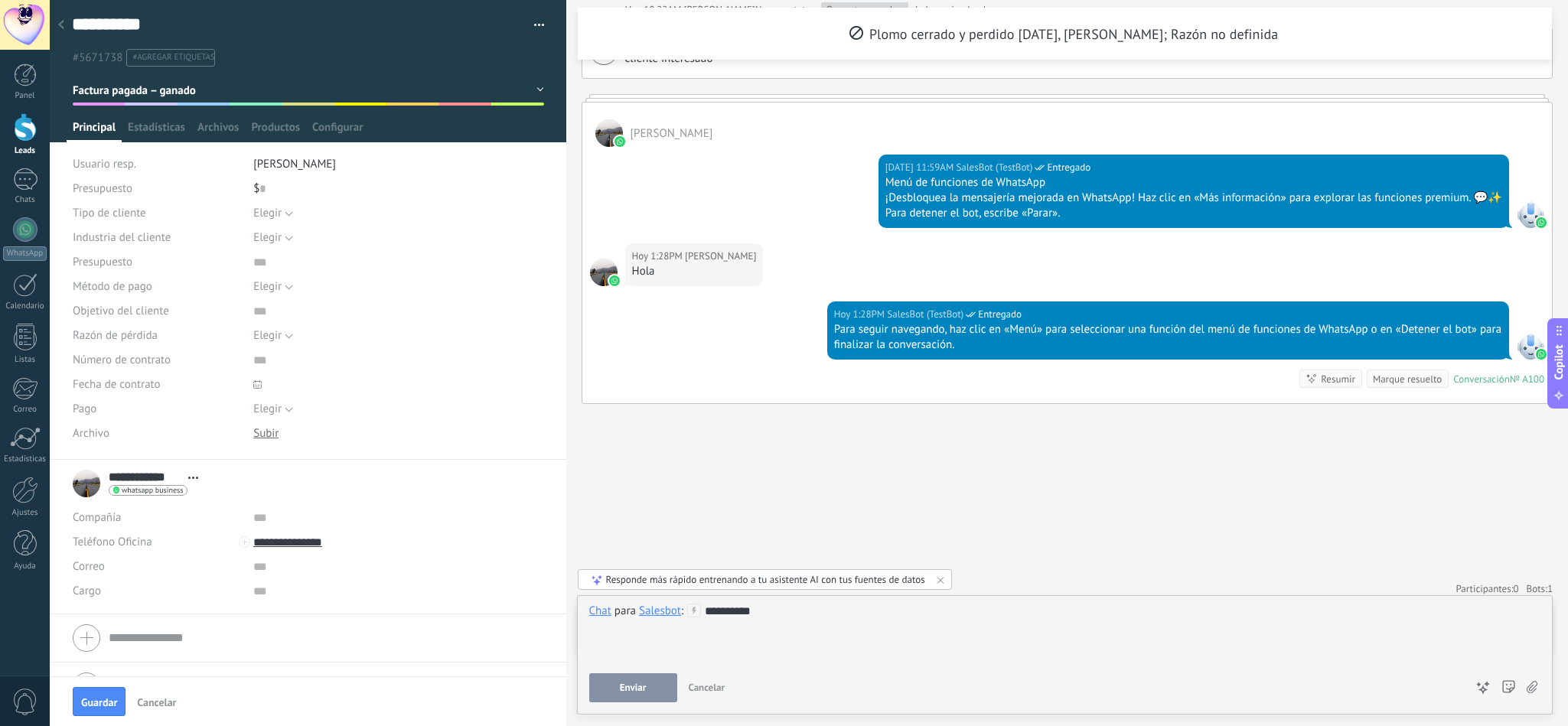
click at [628, 691] on span "Enviar" at bounding box center [633, 687] width 27 height 10
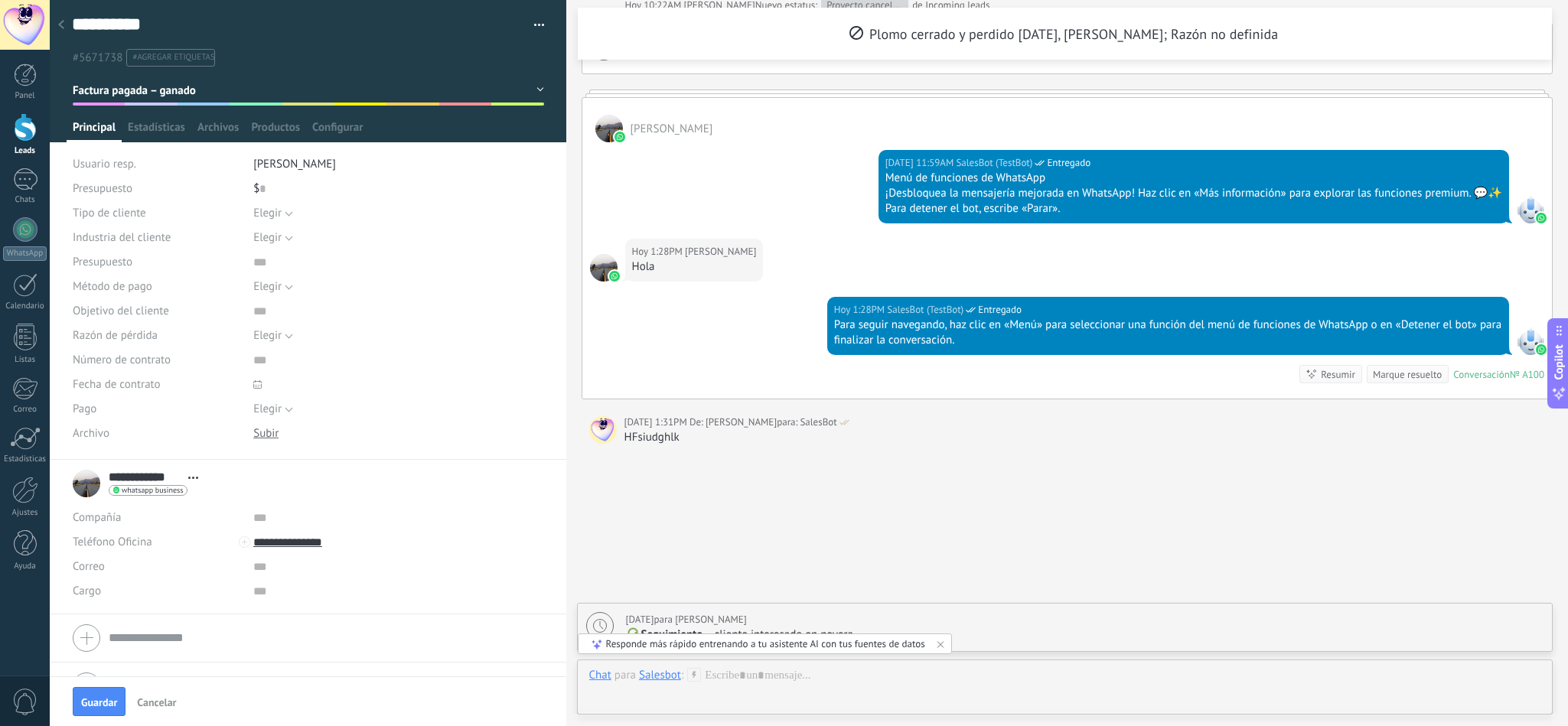
click at [664, 671] on div "Salesbot" at bounding box center [659, 675] width 42 height 14
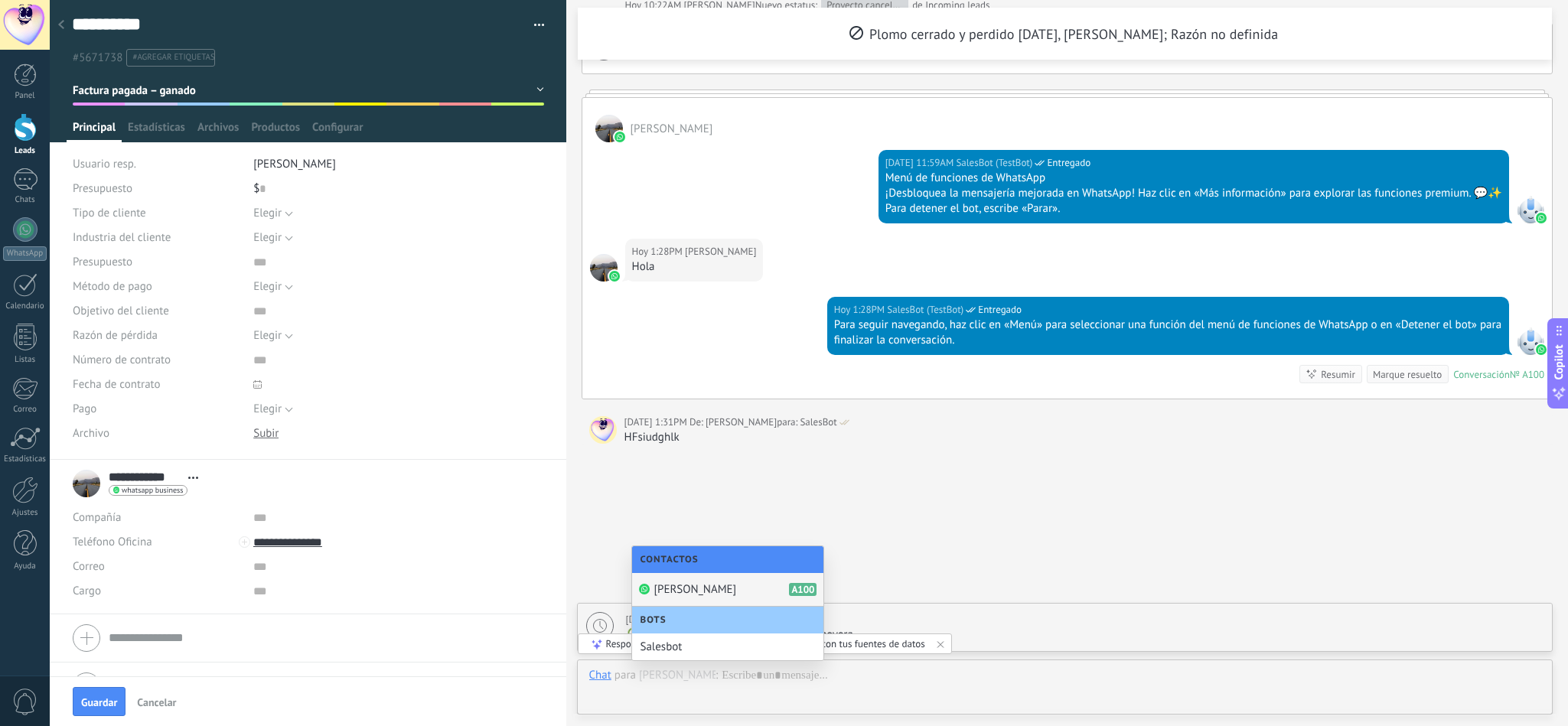
click at [688, 588] on span "[PERSON_NAME]" at bounding box center [694, 589] width 82 height 15
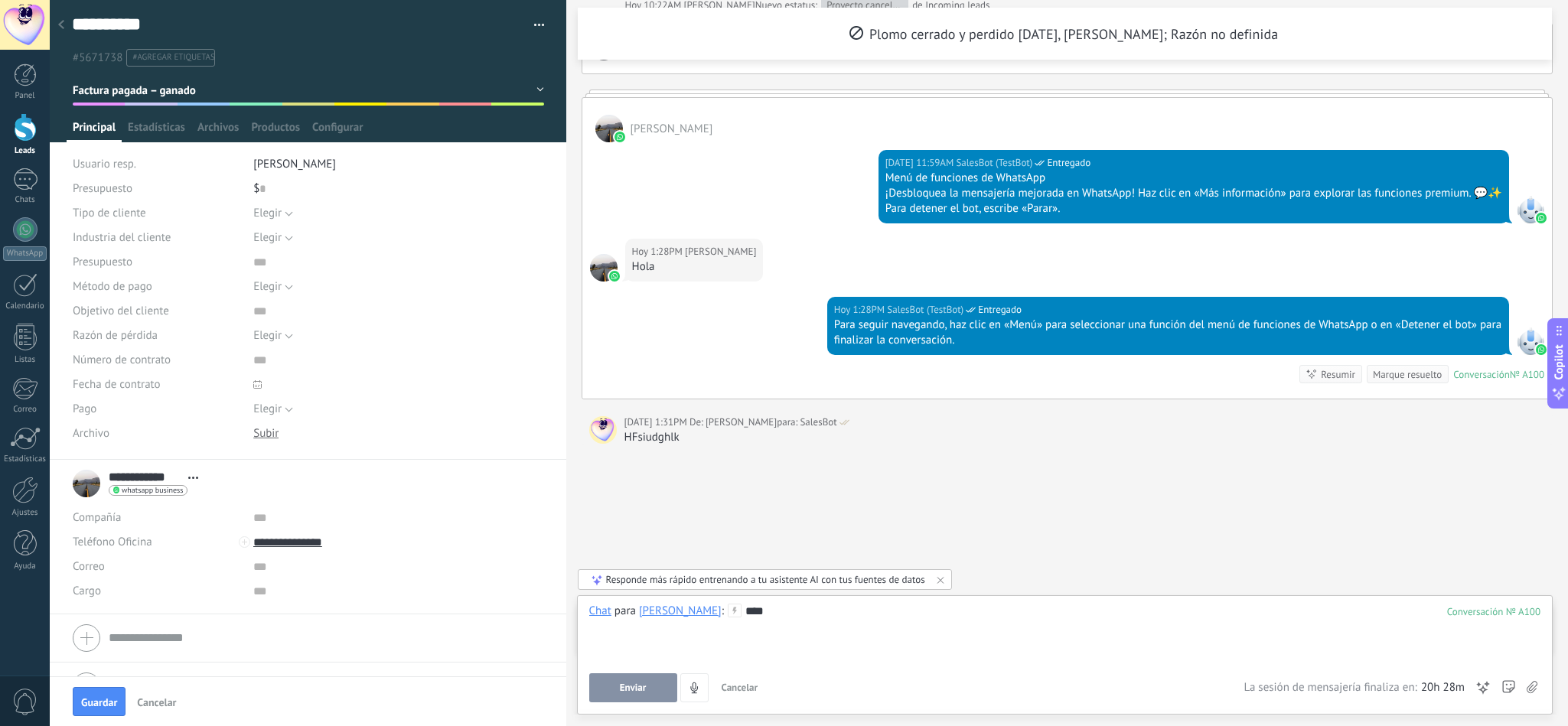
click at [646, 691] on span "Enviar" at bounding box center [633, 687] width 27 height 10
type textarea "**********"
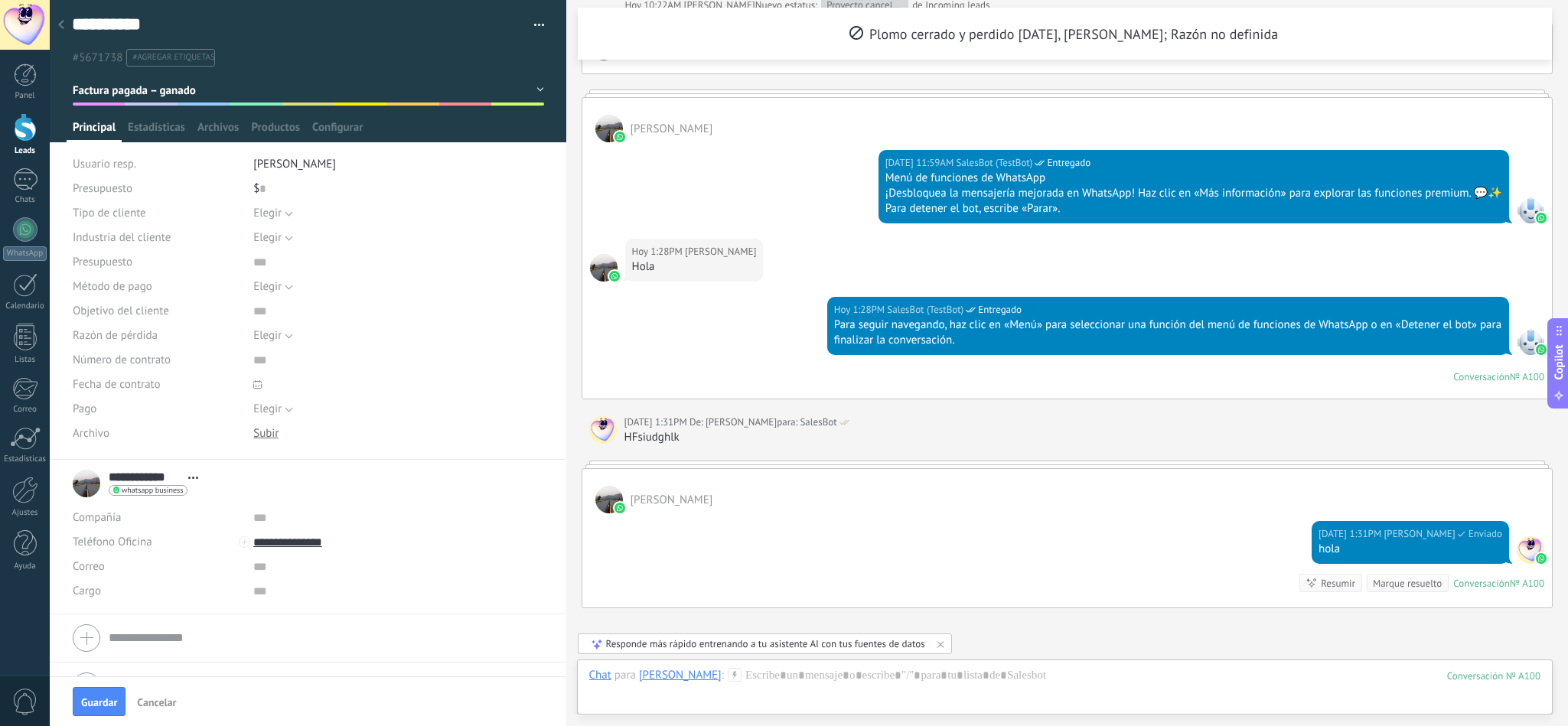
scroll to position [16, 0]
